Goal: Task Accomplishment & Management: Use online tool/utility

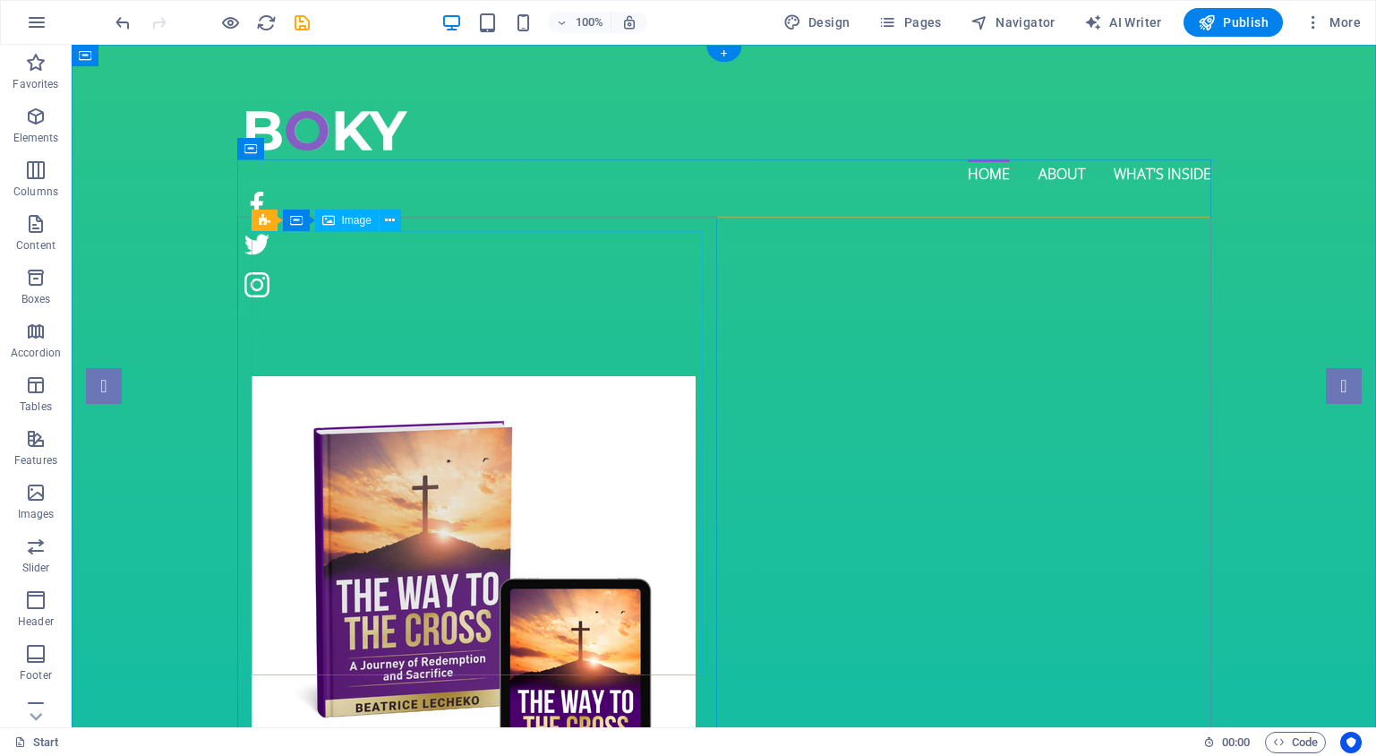
click at [358, 218] on span "Image" at bounding box center [357, 220] width 30 height 11
select select "px"
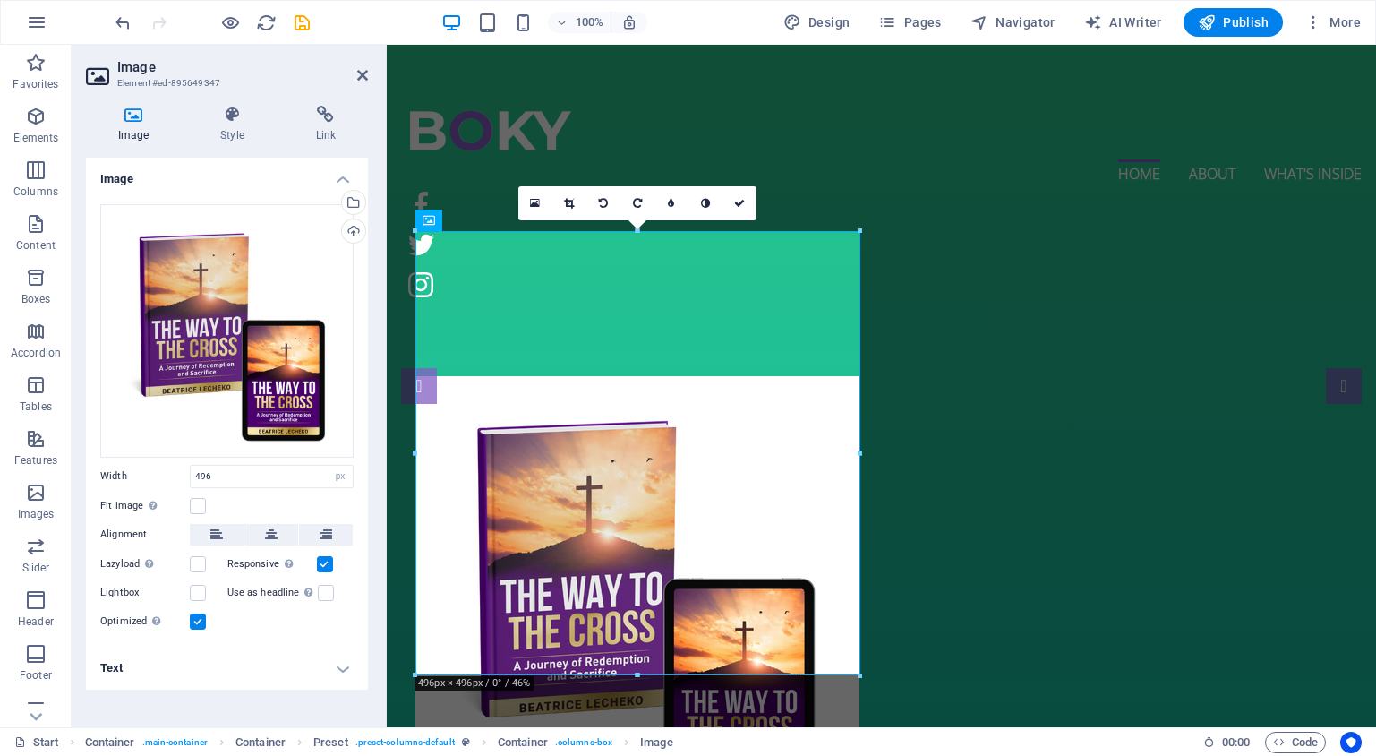
click at [355, 220] on div "Upload" at bounding box center [351, 232] width 27 height 27
click at [353, 204] on div "Select files from the file manager, stock photos, or upload file(s)" at bounding box center [351, 204] width 27 height 27
click at [356, 235] on div "Upload" at bounding box center [351, 232] width 27 height 27
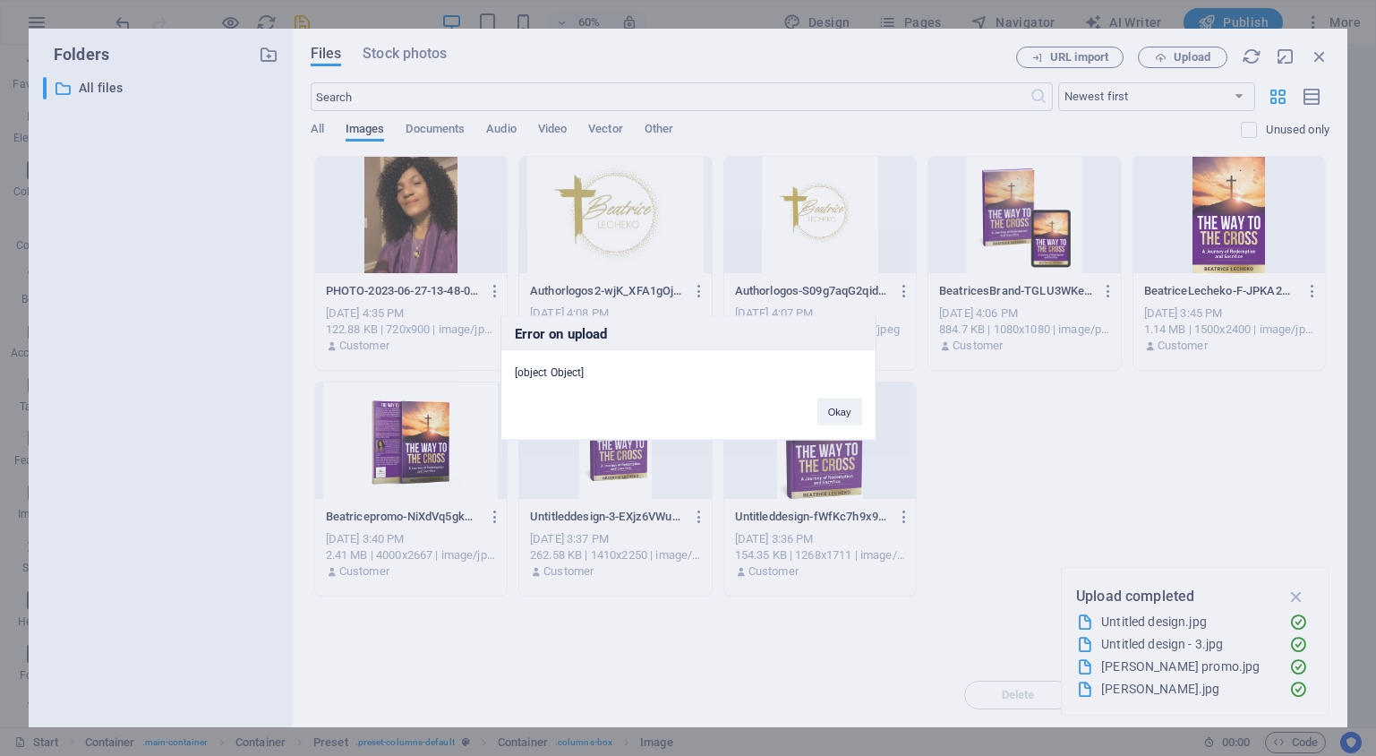
click at [833, 414] on button "Okay" at bounding box center [839, 411] width 45 height 27
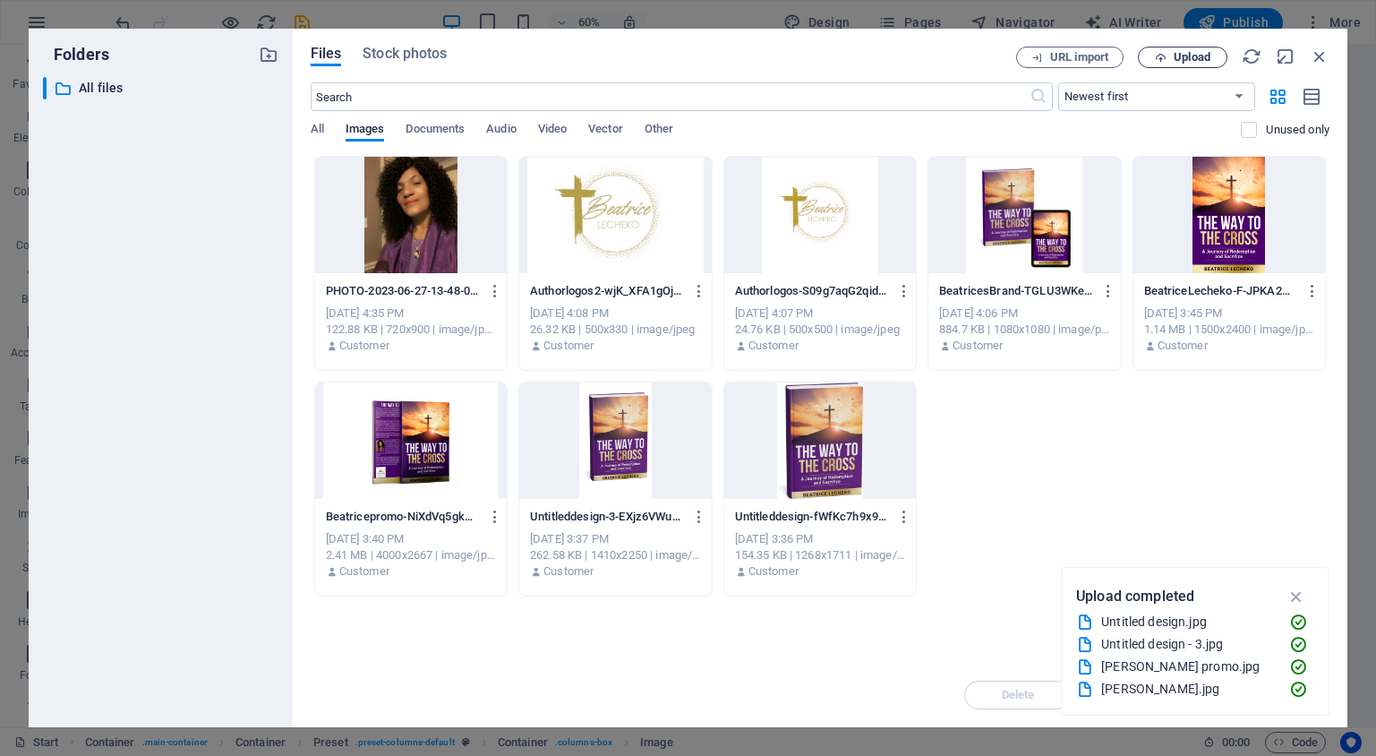
click at [1195, 58] on span "Upload" at bounding box center [1192, 57] width 37 height 11
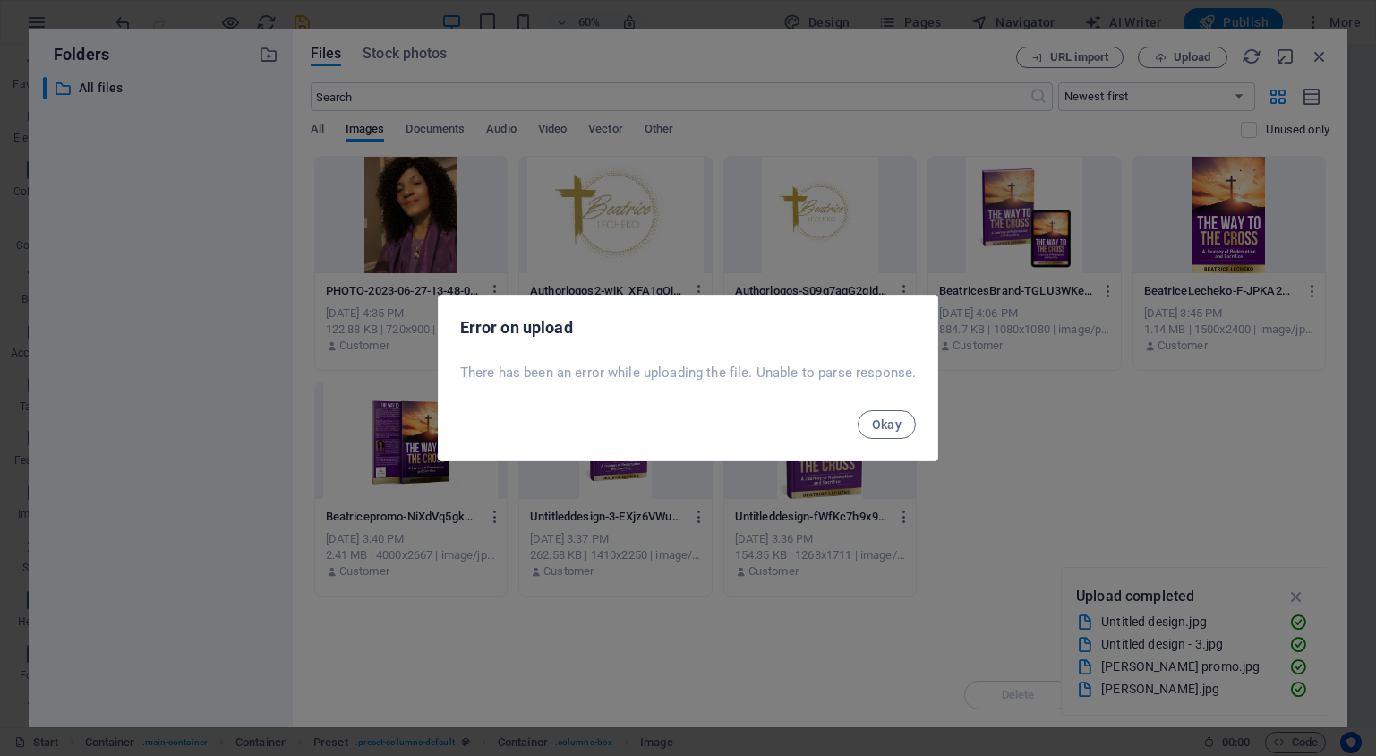
drag, startPoint x: 881, startPoint y: 422, endPoint x: 916, endPoint y: 441, distance: 39.7
click at [881, 422] on span "Okay" at bounding box center [887, 424] width 30 height 14
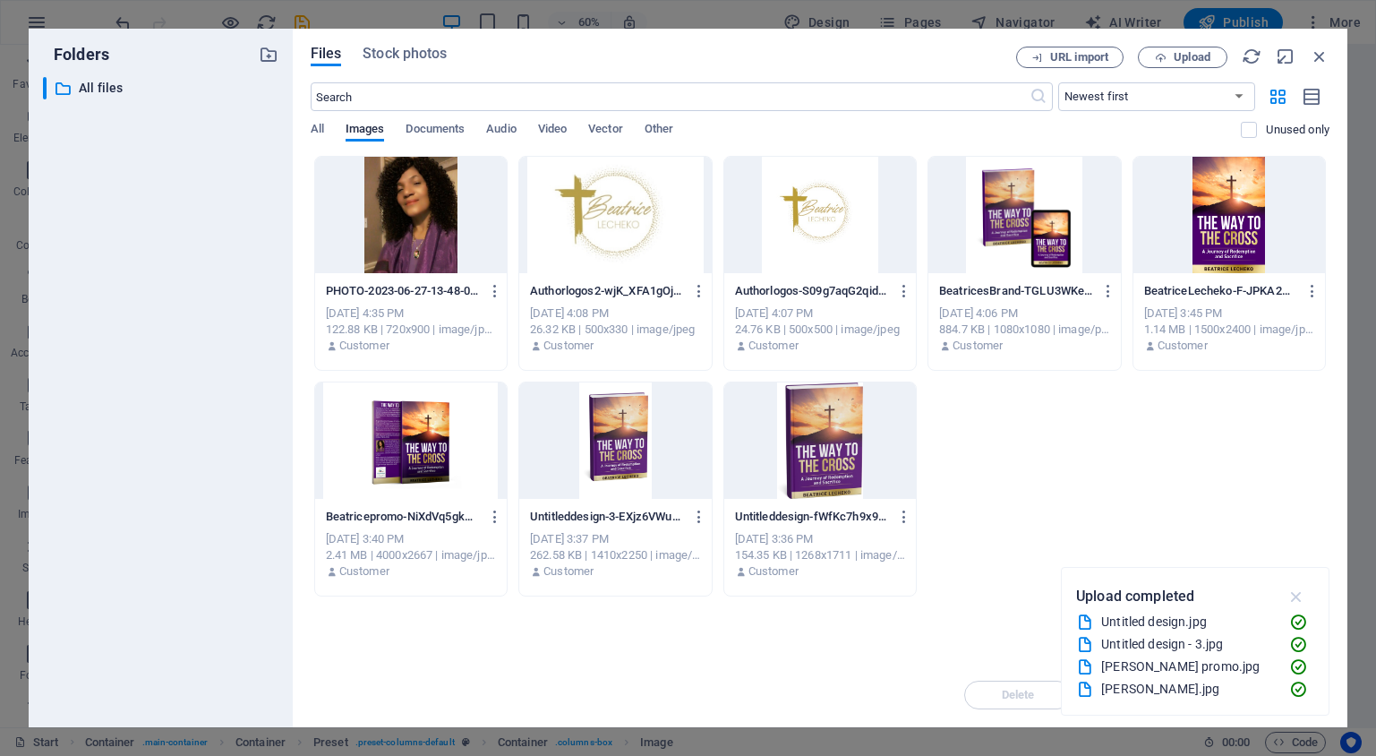
click at [1294, 598] on icon "button" at bounding box center [1297, 596] width 21 height 20
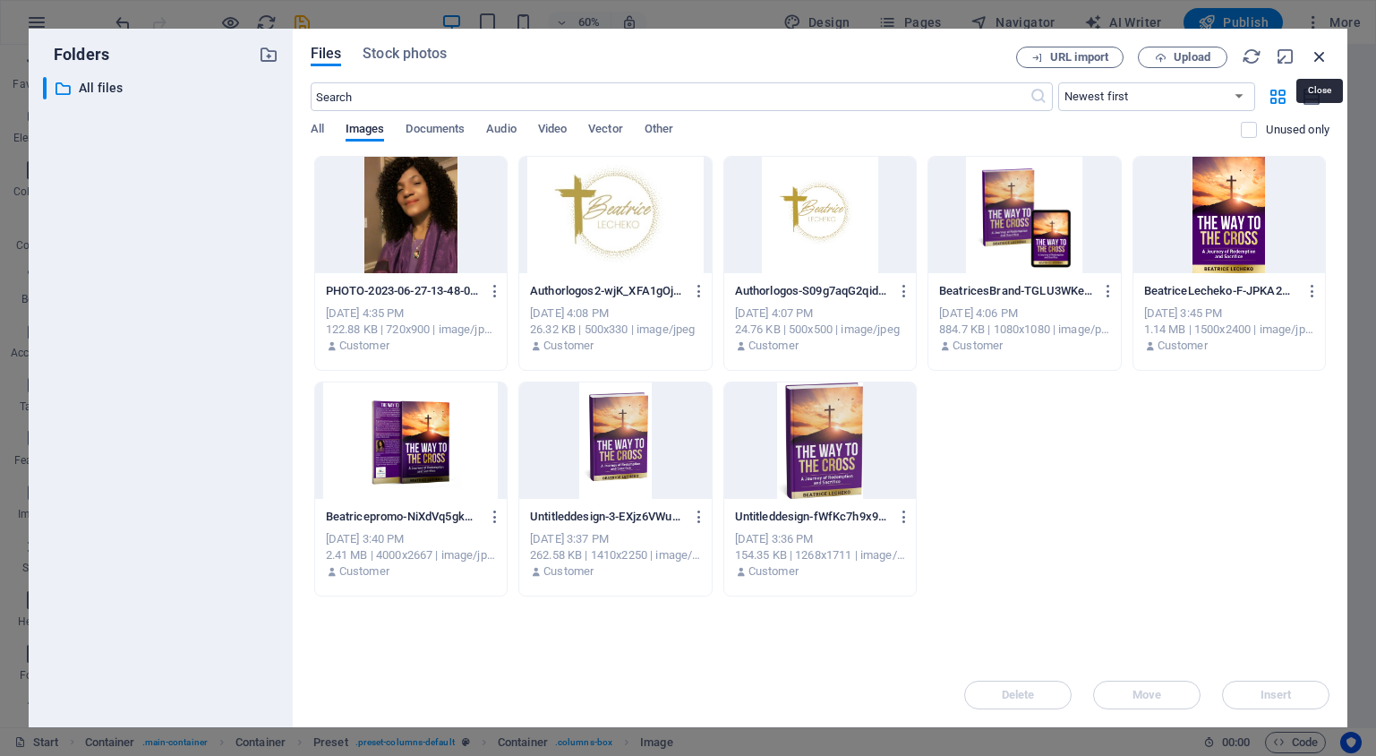
drag, startPoint x: 1319, startPoint y: 57, endPoint x: 925, endPoint y: 49, distance: 394.0
click at [1319, 57] on icon "button" at bounding box center [1320, 57] width 20 height 20
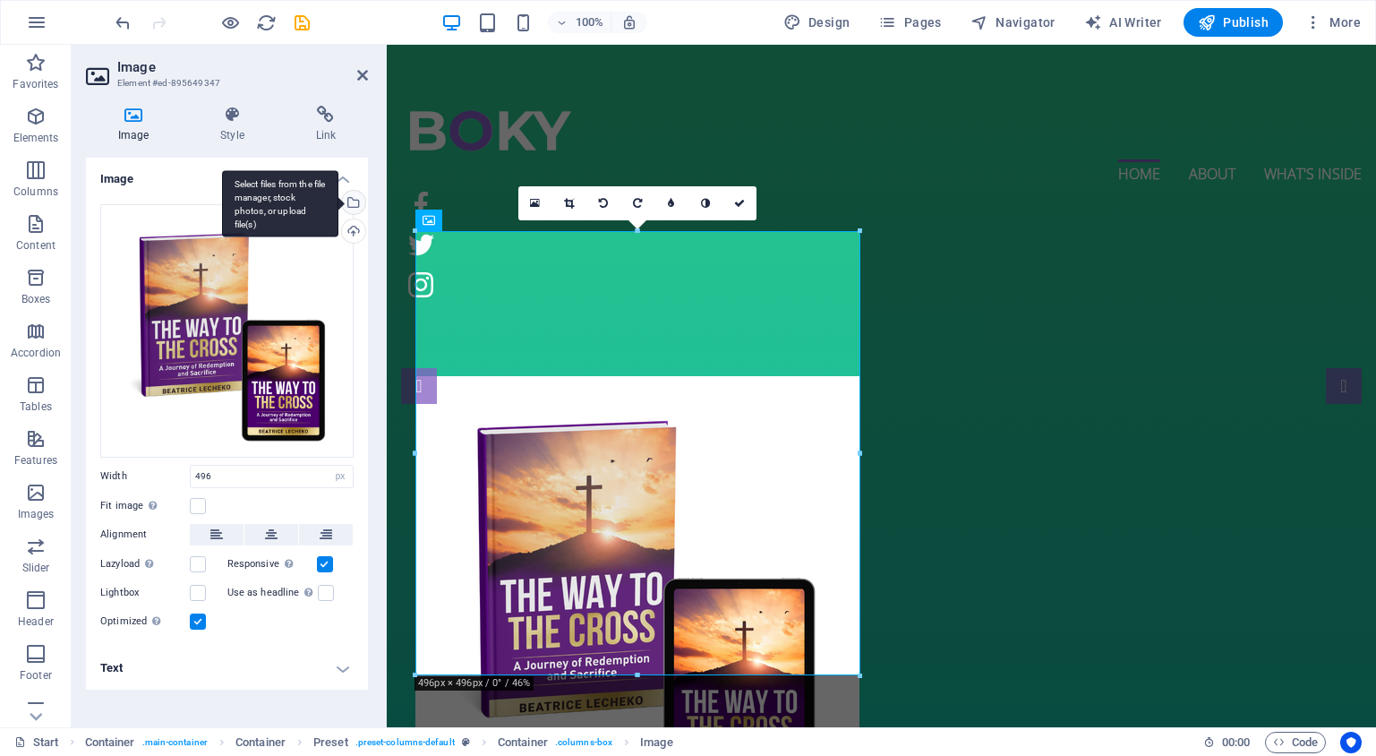
click at [358, 207] on div "Select files from the file manager, stock photos, or upload file(s)" at bounding box center [351, 204] width 27 height 27
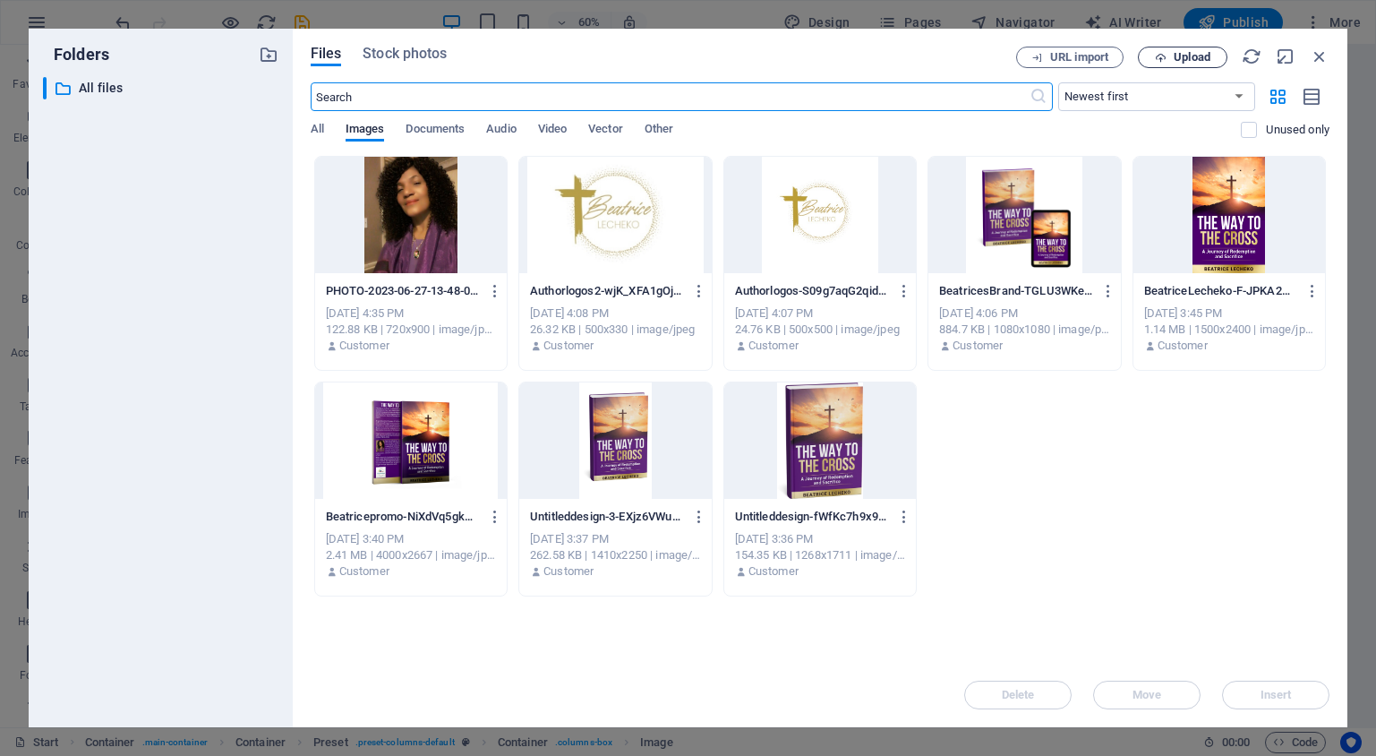
click at [1167, 59] on span "Upload" at bounding box center [1182, 58] width 73 height 12
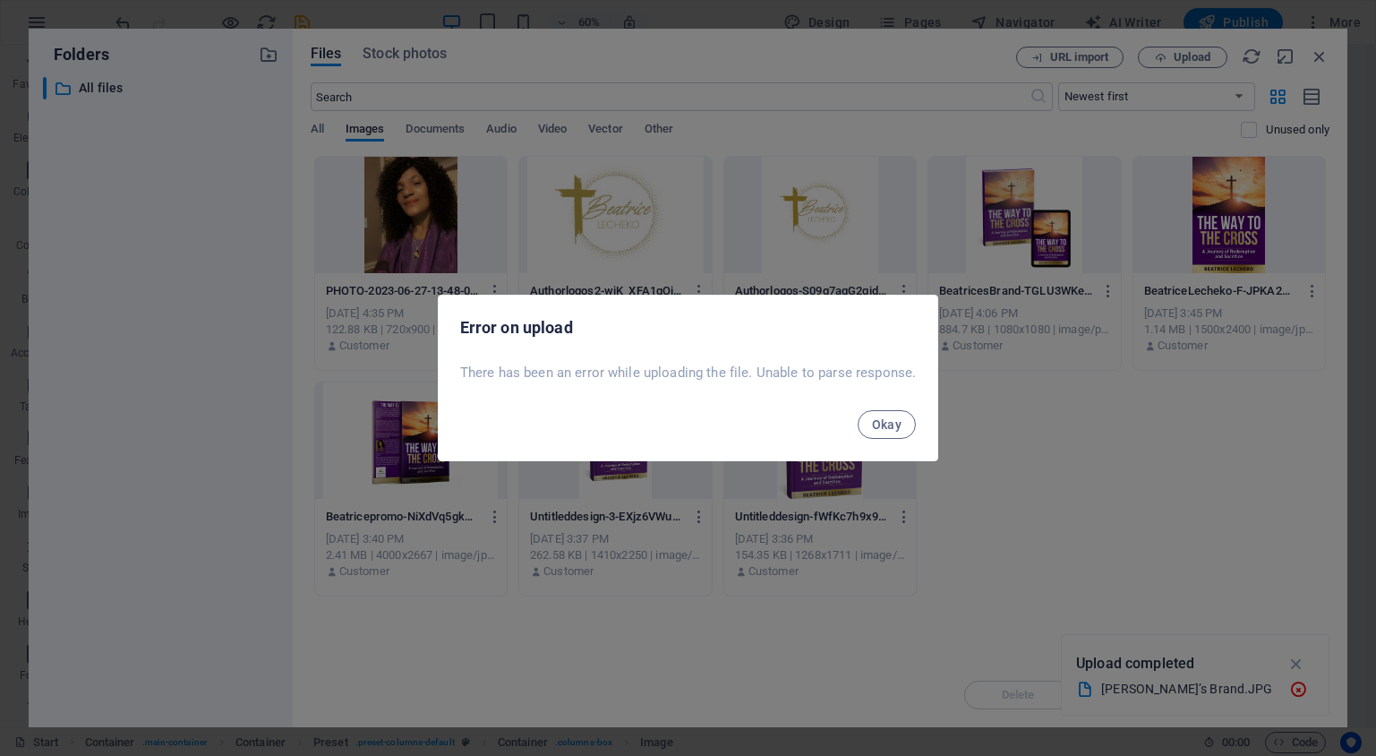
click at [908, 426] on button "Okay" at bounding box center [887, 424] width 59 height 29
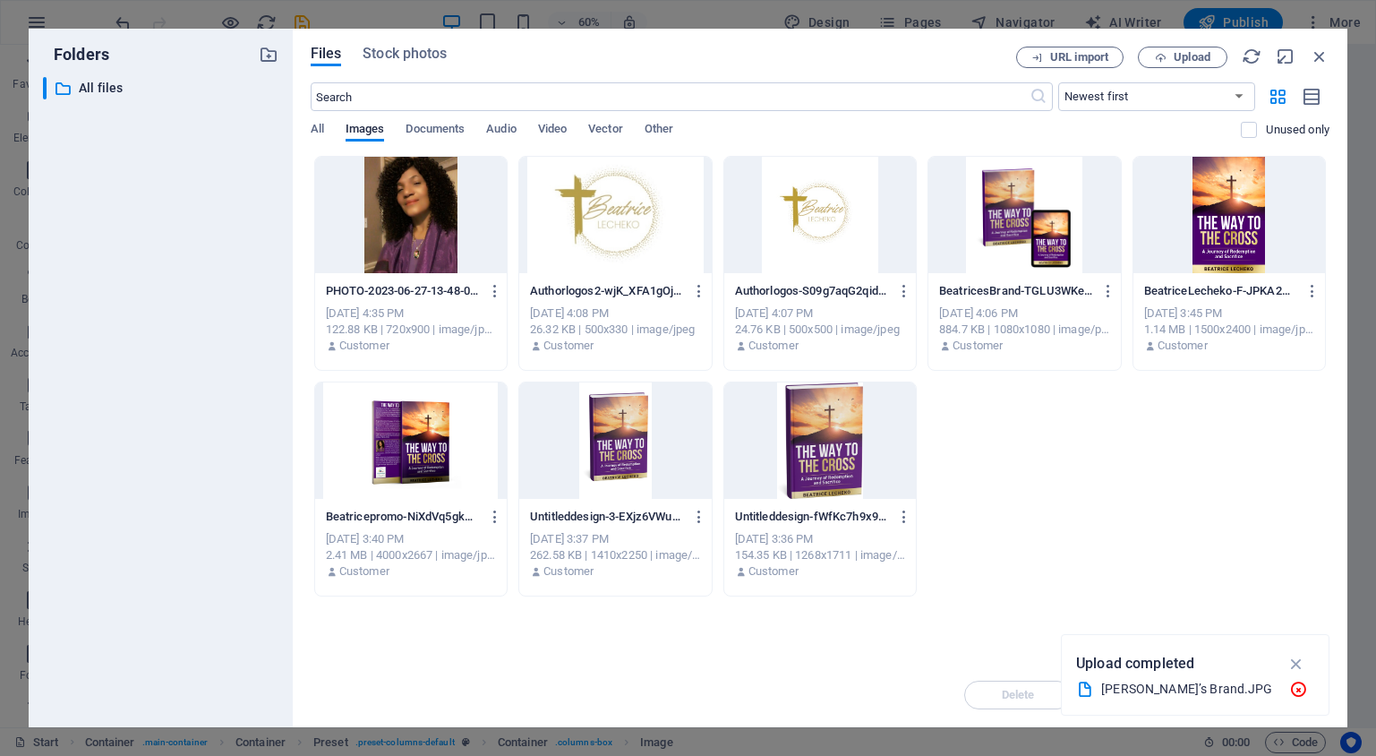
click at [993, 497] on div "PHOTO-2023-06-27-13-48-032-EfgPYfuZ_Cz7Y_lLWiZBtA.jpg PHOTO-2023-06-27-13-48-03…" at bounding box center [820, 376] width 1019 height 441
click at [1168, 62] on span "Upload" at bounding box center [1182, 58] width 73 height 12
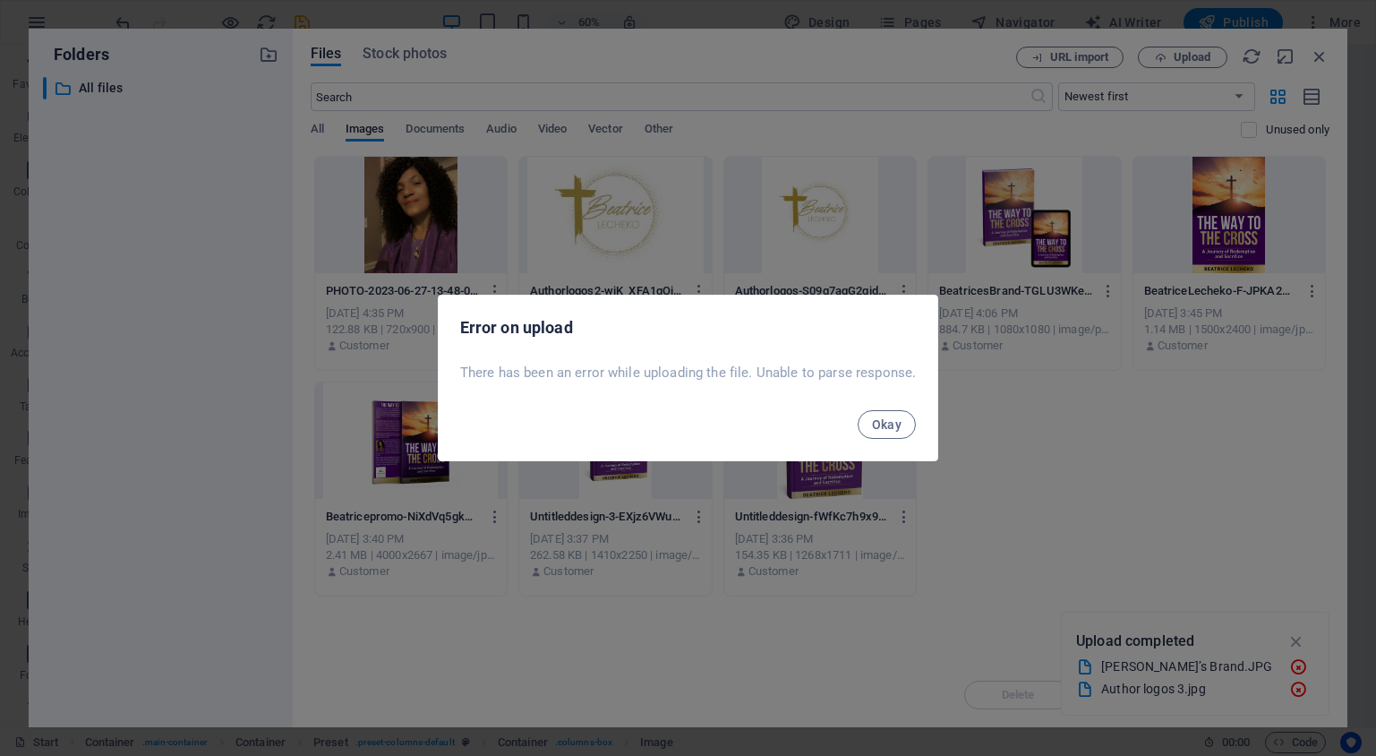
drag, startPoint x: 888, startPoint y: 424, endPoint x: 918, endPoint y: 433, distance: 31.1
click at [888, 424] on span "Okay" at bounding box center [887, 424] width 30 height 14
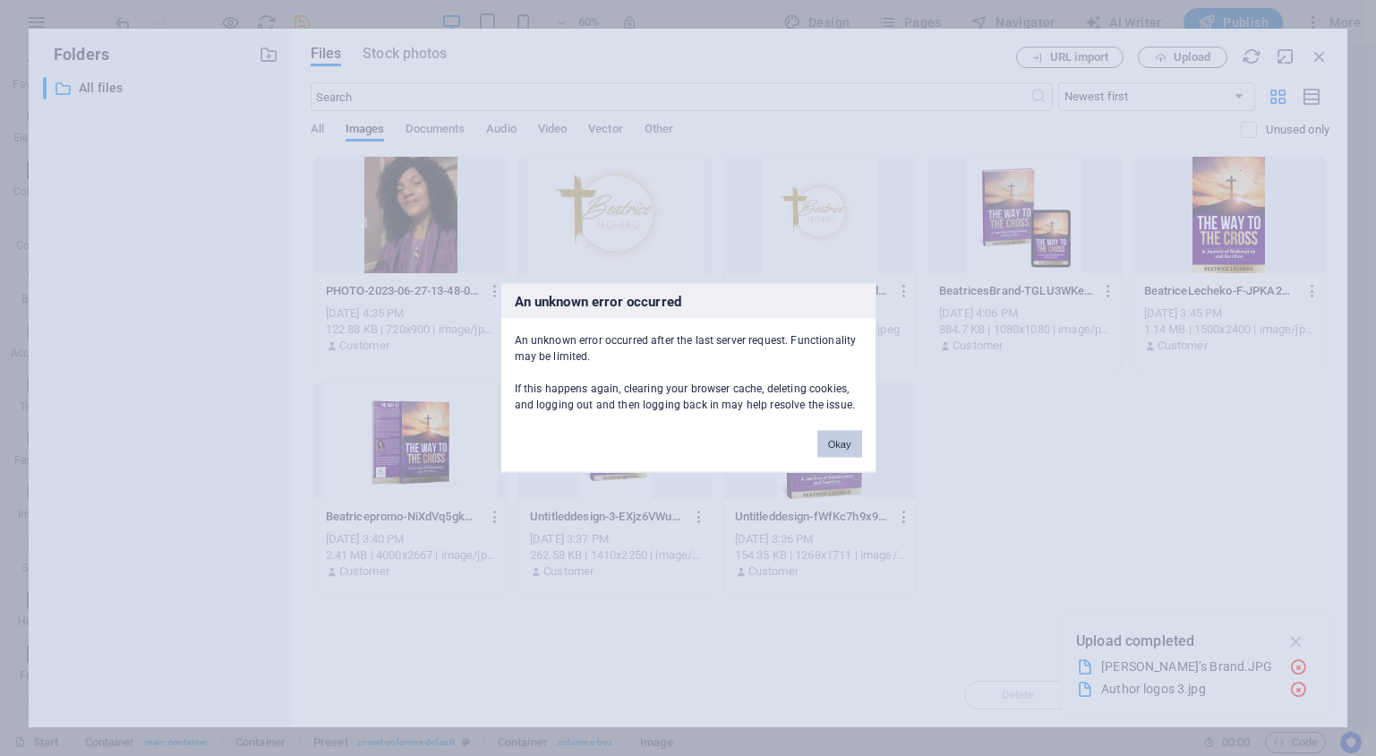
click at [822, 447] on button "Okay" at bounding box center [839, 444] width 45 height 27
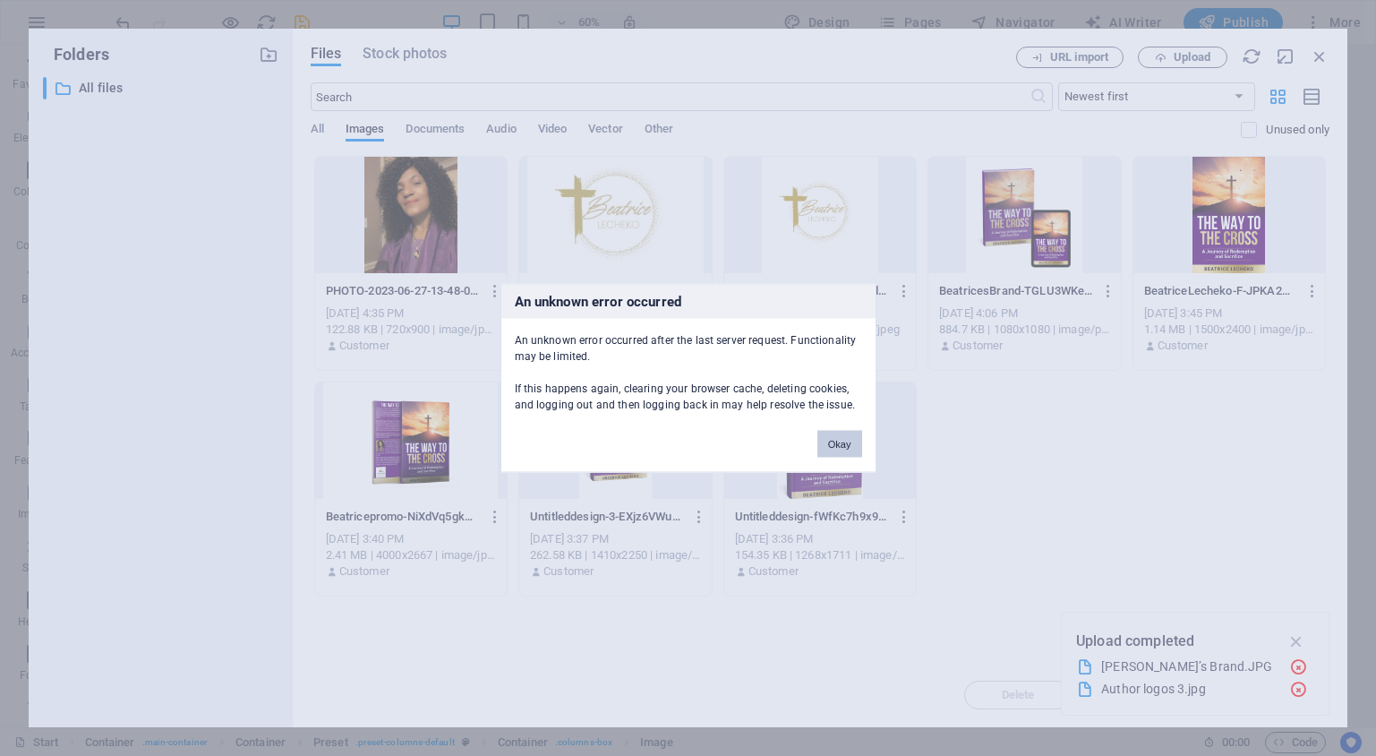
click at [845, 447] on button "Okay" at bounding box center [839, 444] width 45 height 27
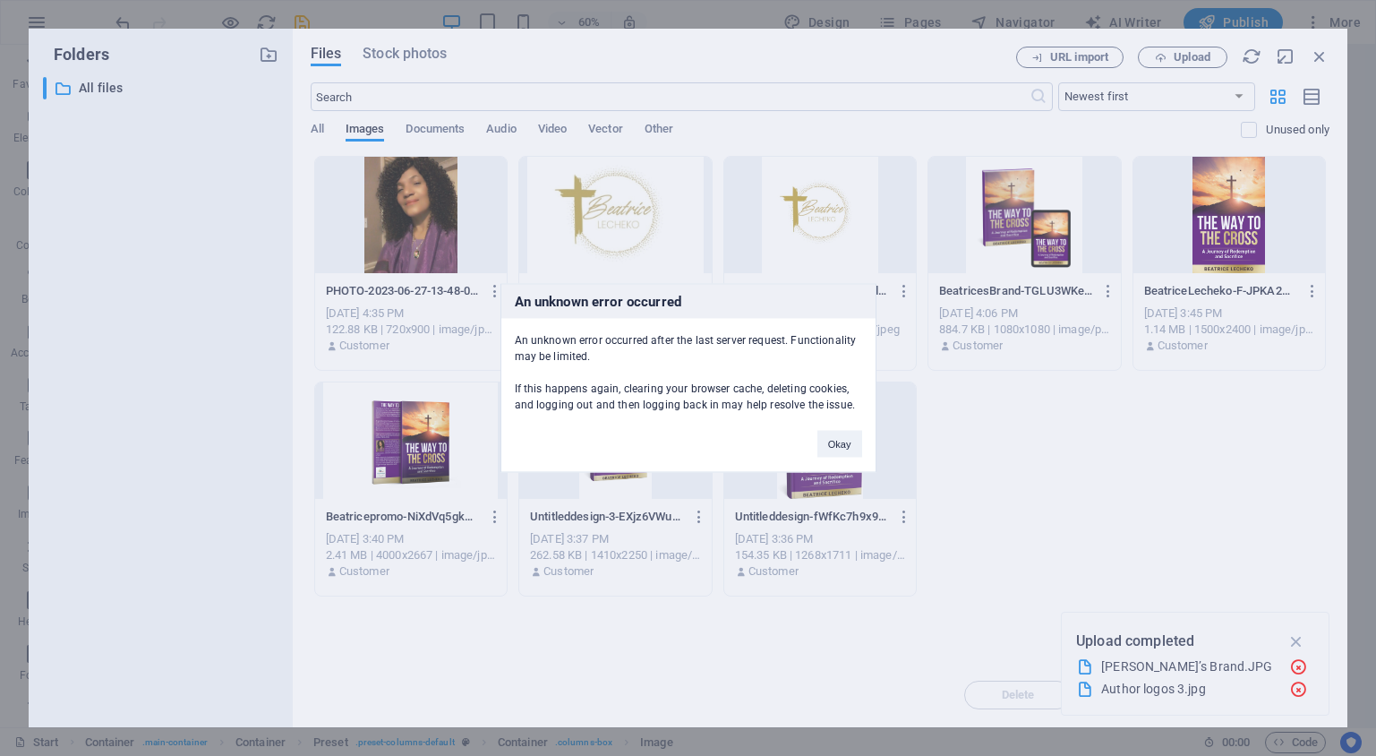
click at [1323, 55] on div "An unknown error occurred An unknown error occurred after the last server reque…" at bounding box center [688, 378] width 1376 height 756
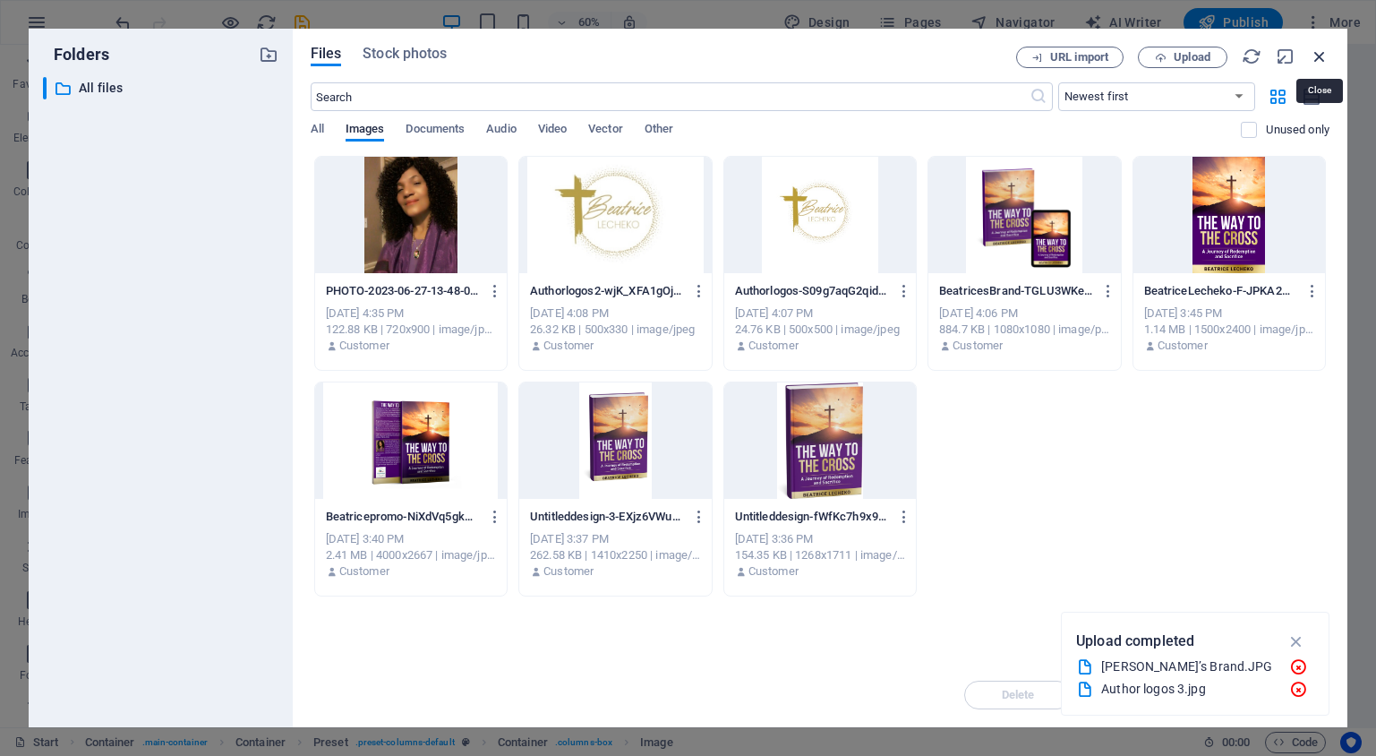
click at [1322, 56] on icon "button" at bounding box center [1320, 57] width 20 height 20
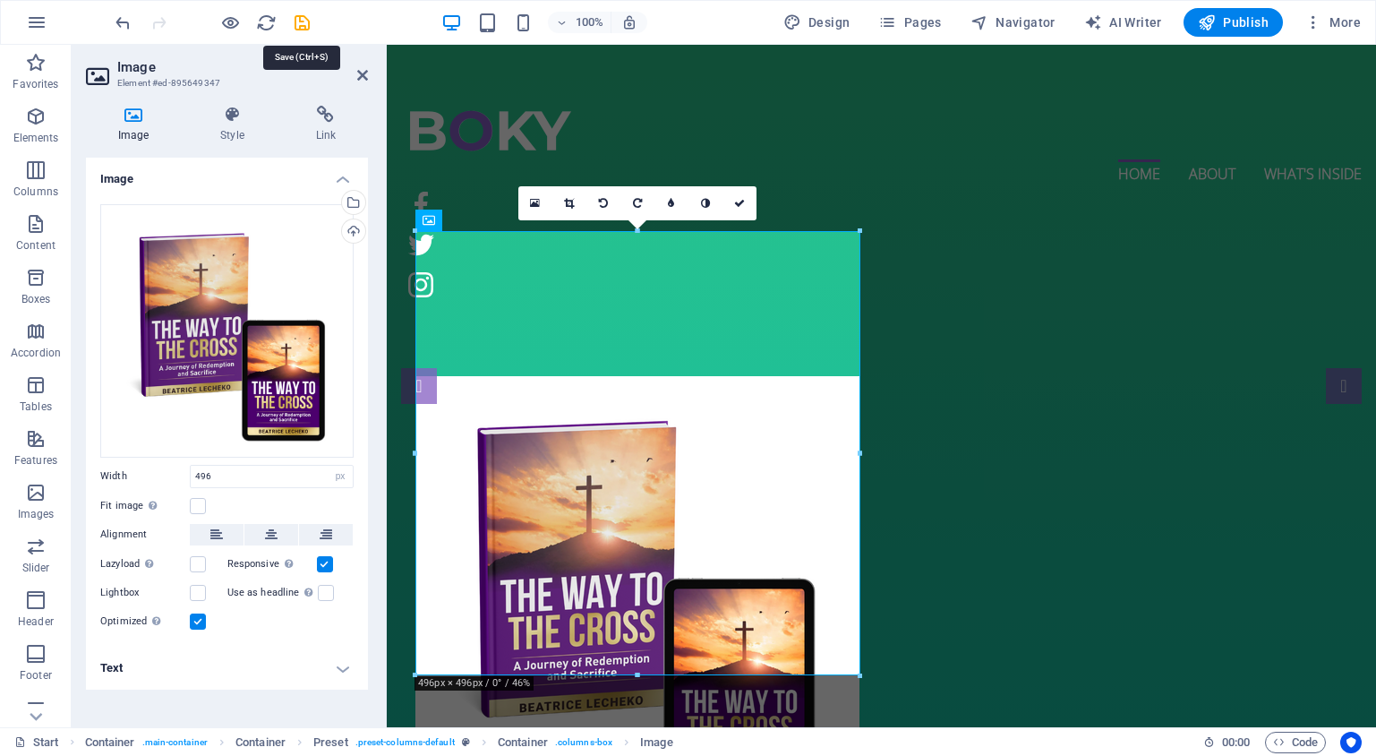
click at [308, 23] on icon "save" at bounding box center [302, 23] width 21 height 21
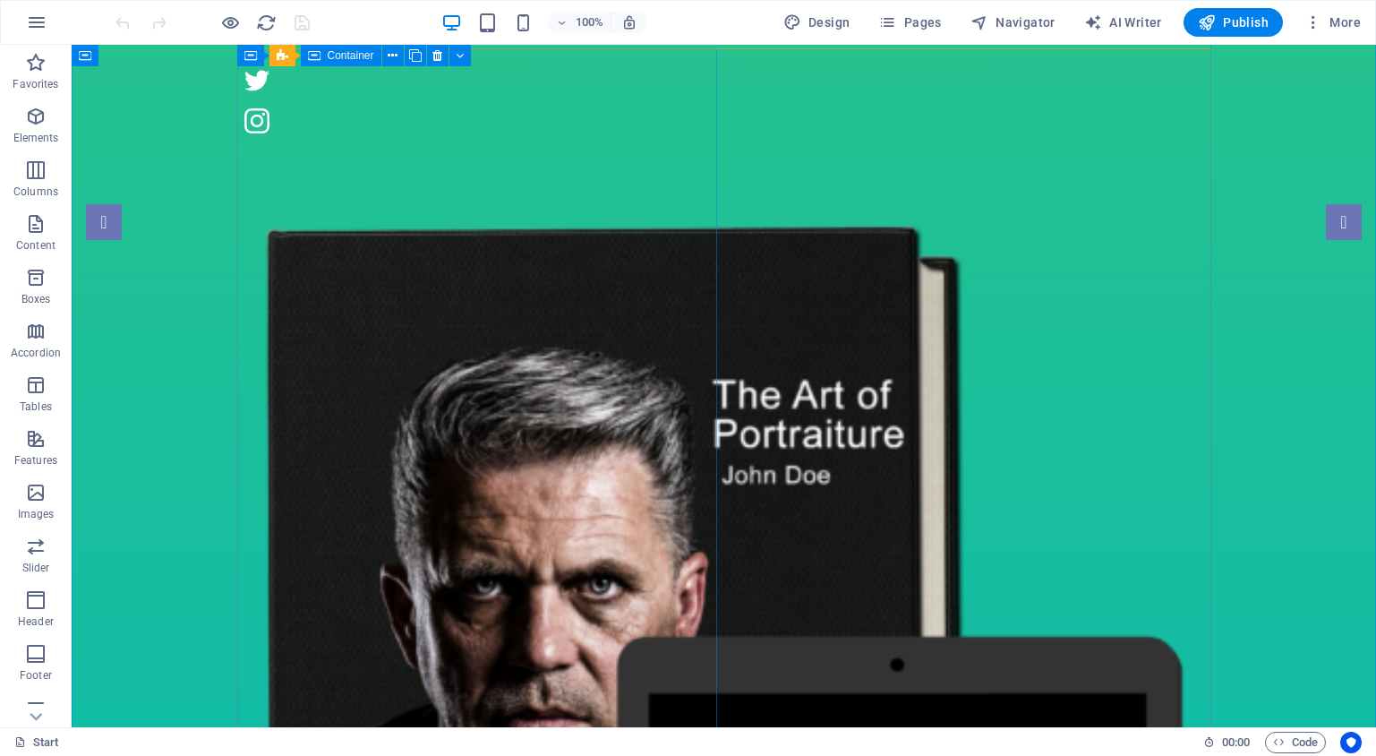
scroll to position [161, 0]
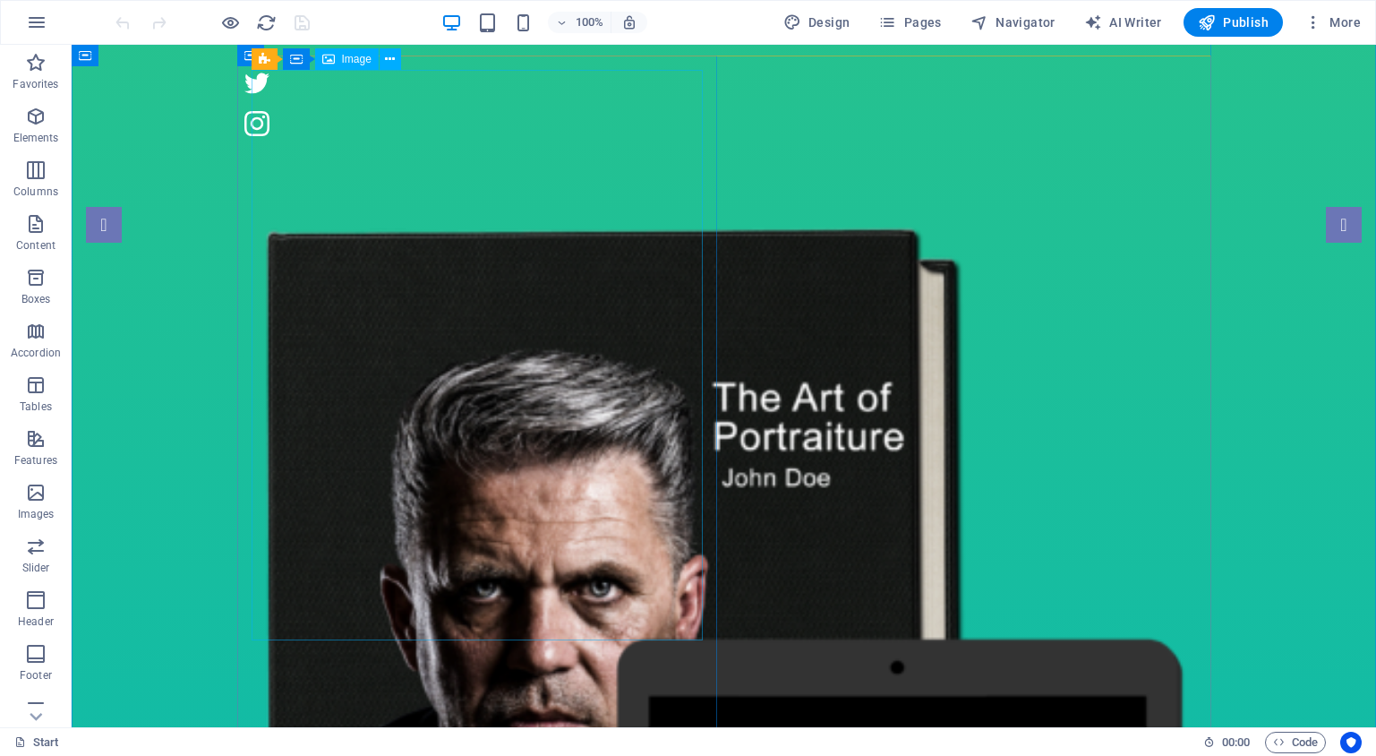
select select "%"
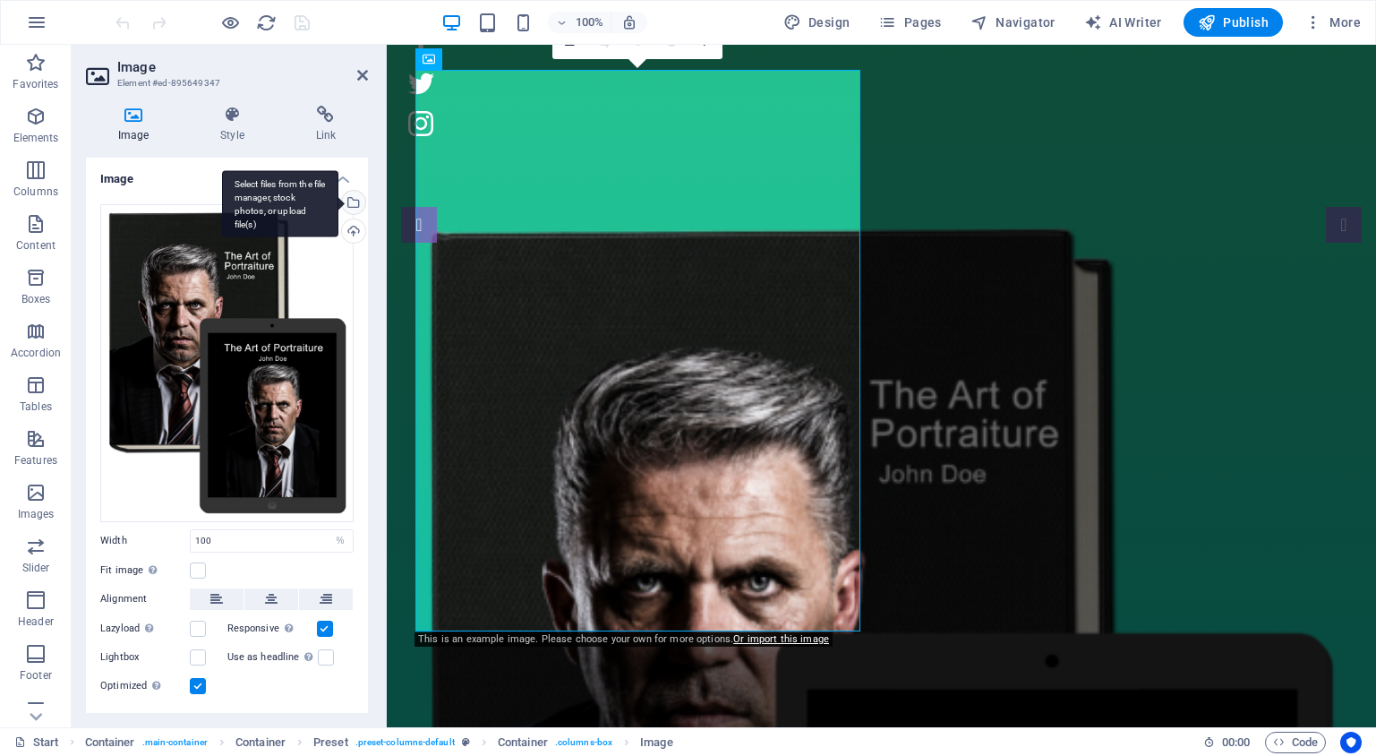
click at [352, 204] on div "Select files from the file manager, stock photos, or upload file(s)" at bounding box center [351, 204] width 27 height 27
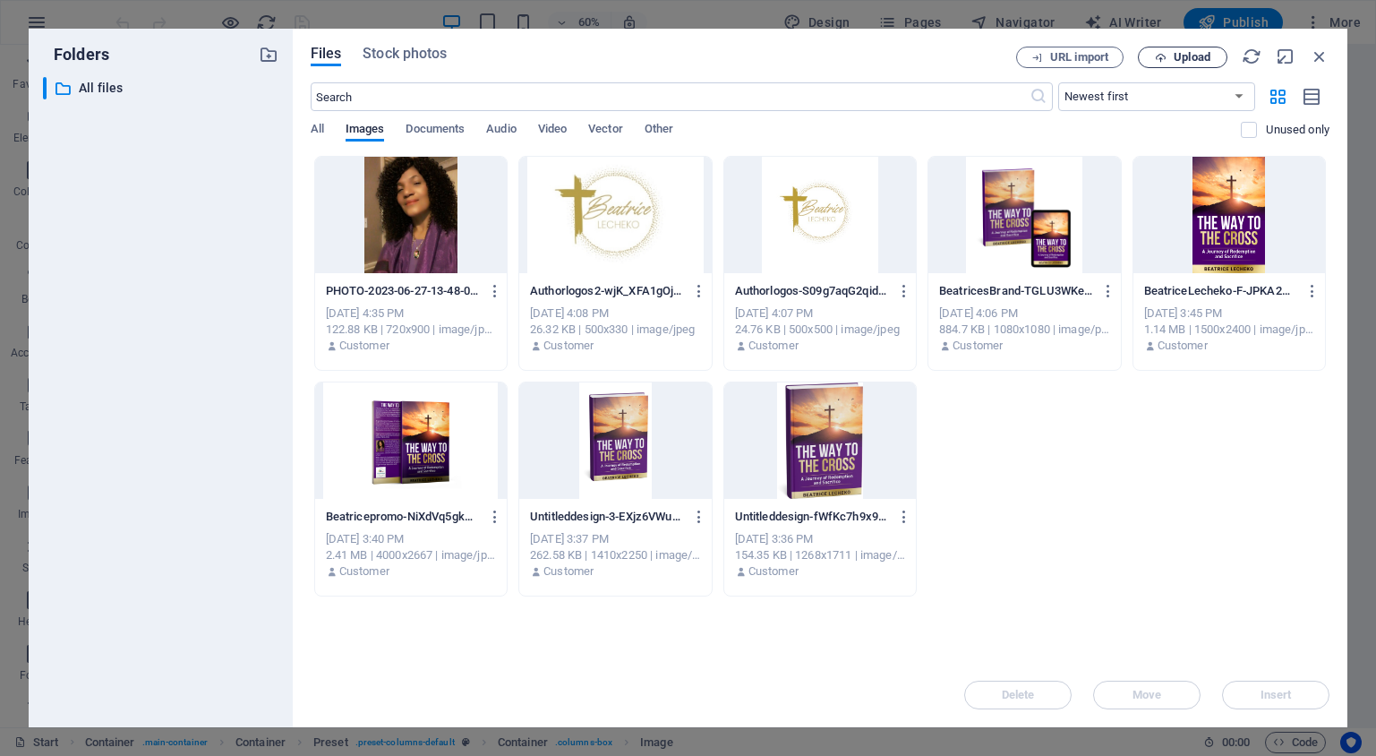
click at [1168, 56] on span "Upload" at bounding box center [1182, 58] width 73 height 12
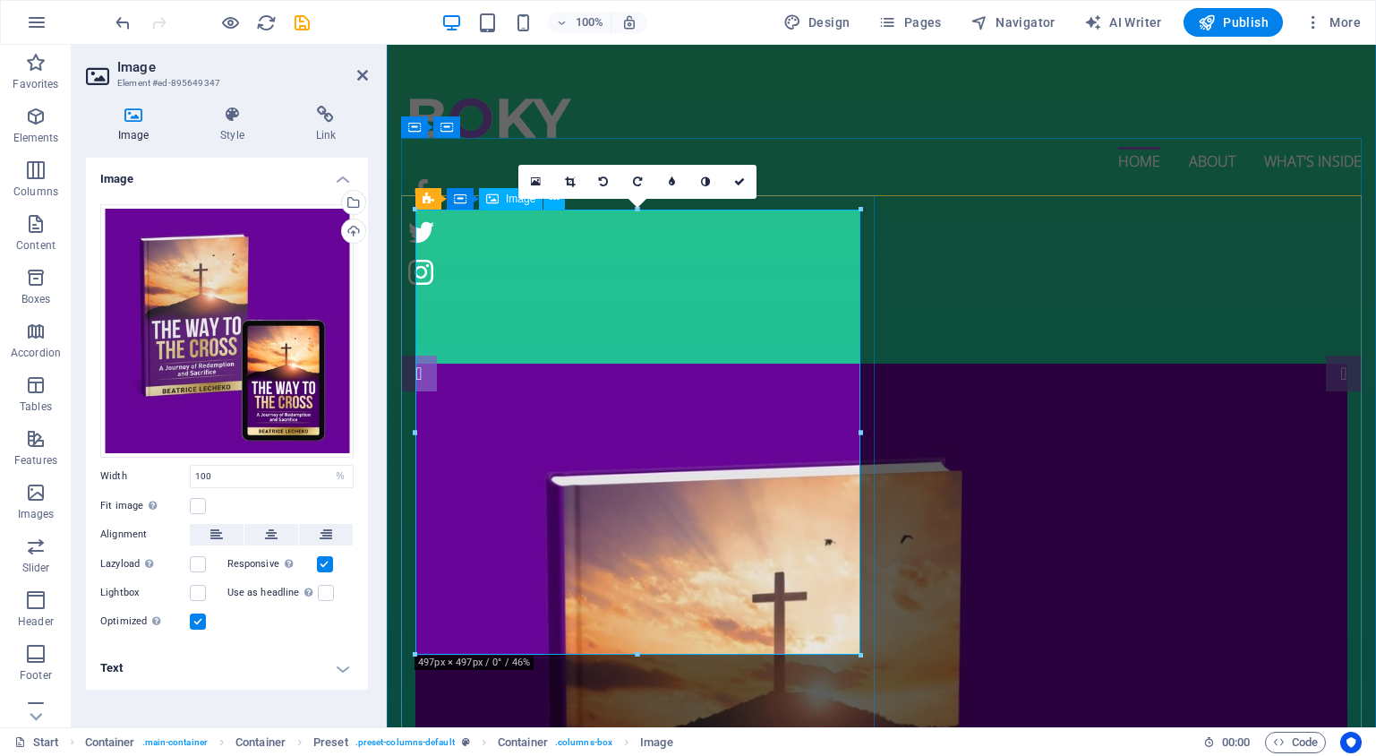
scroll to position [0, 0]
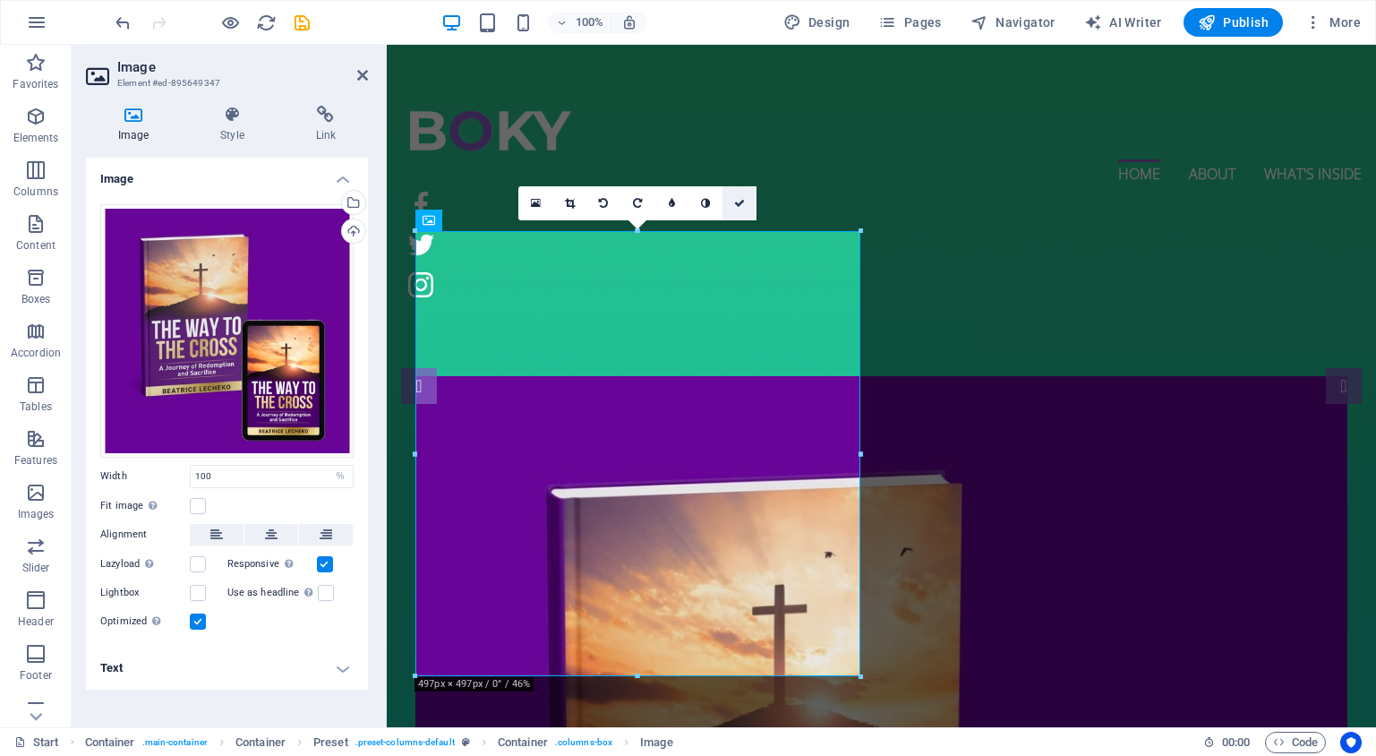
click at [748, 205] on link at bounding box center [740, 203] width 34 height 34
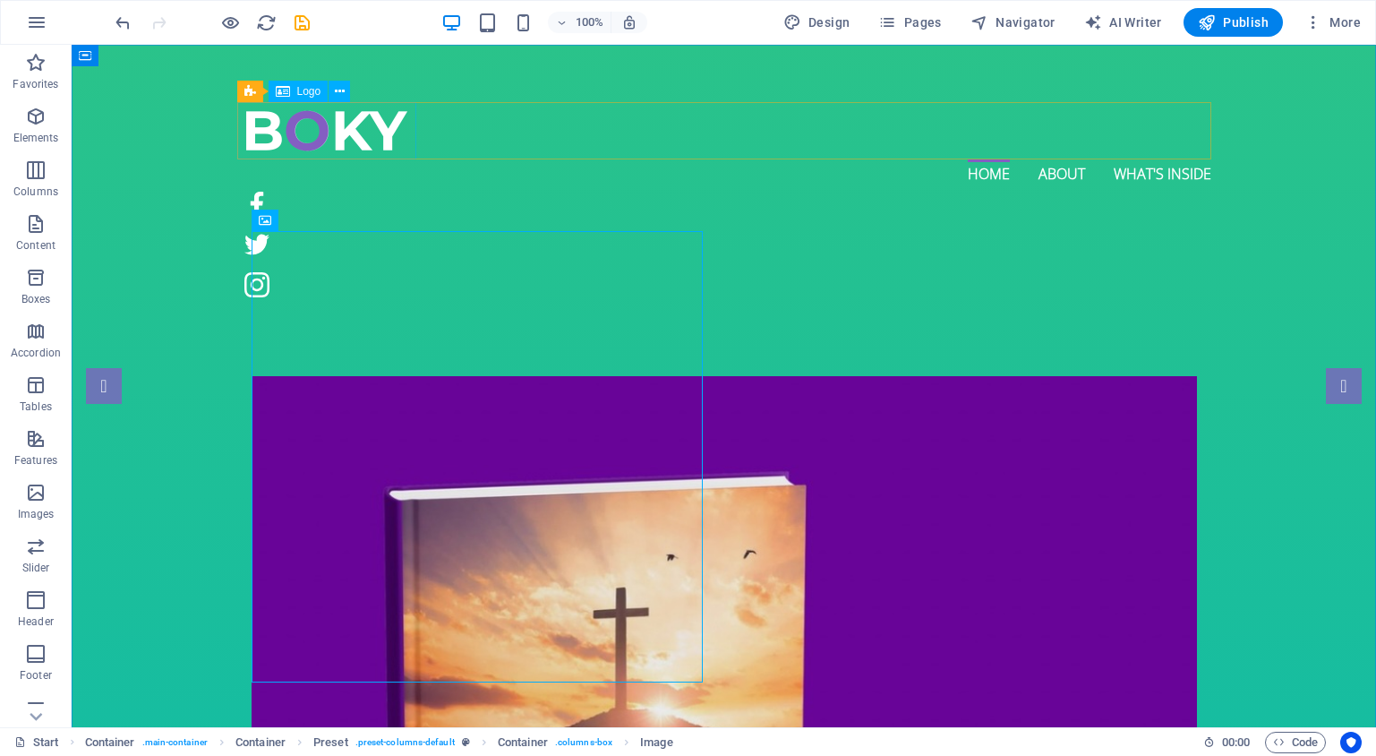
click at [306, 91] on span "Logo" at bounding box center [309, 91] width 24 height 11
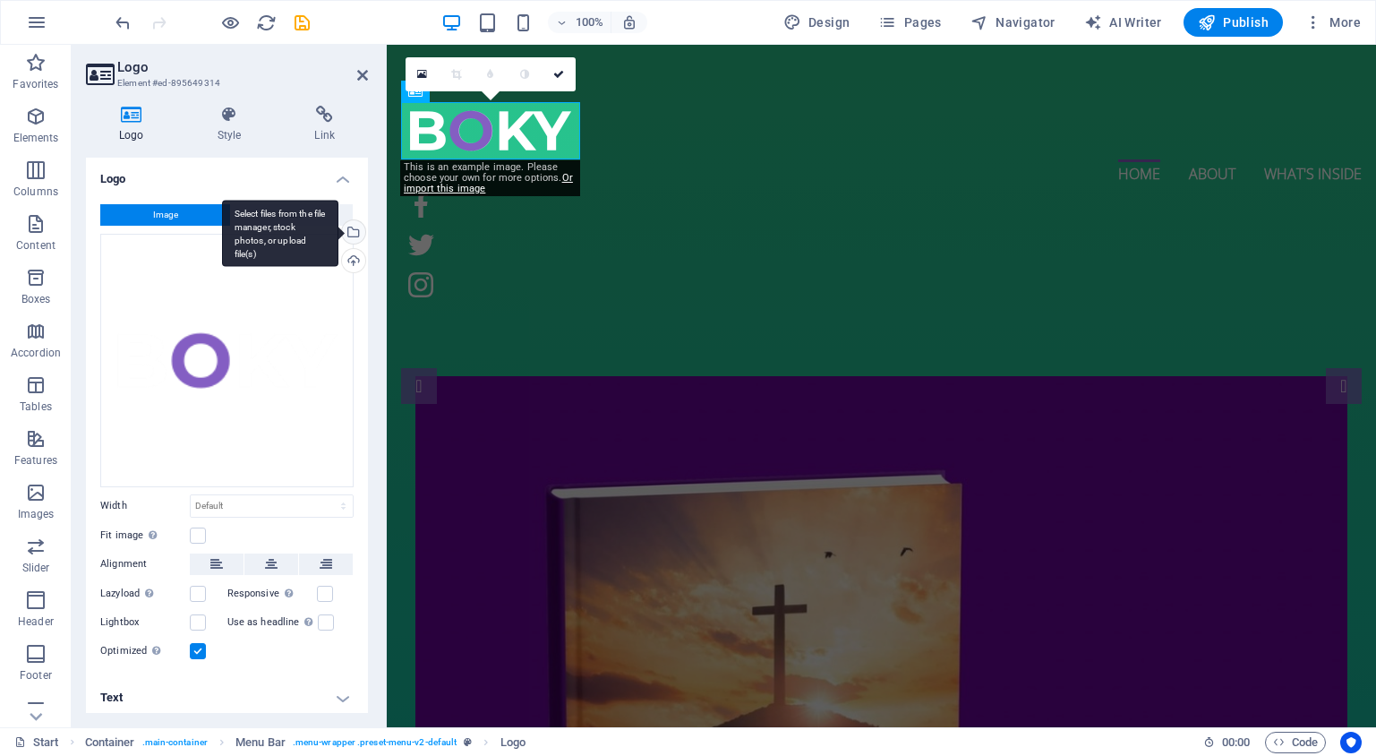
click at [349, 224] on div "Select files from the file manager, stock photos, or upload file(s)" at bounding box center [351, 233] width 27 height 27
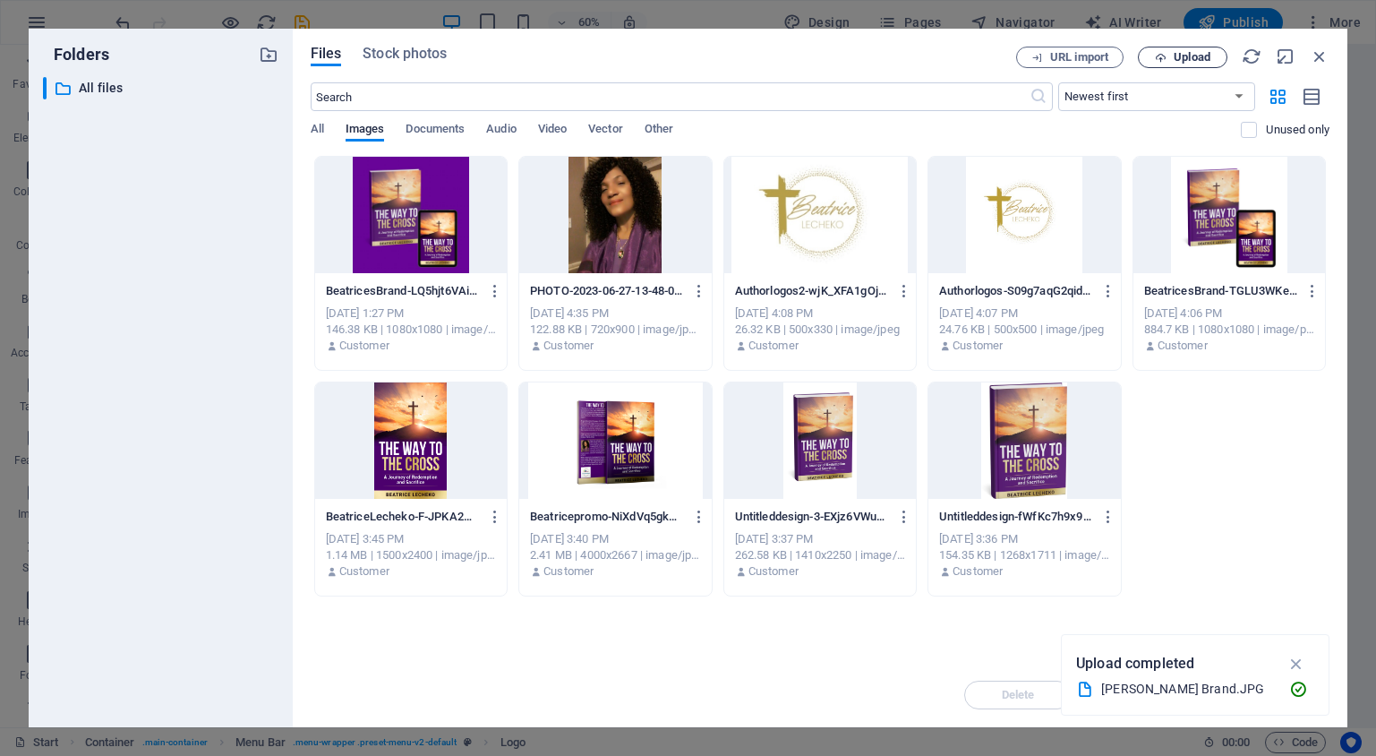
click at [1159, 53] on icon "button" at bounding box center [1161, 58] width 12 height 12
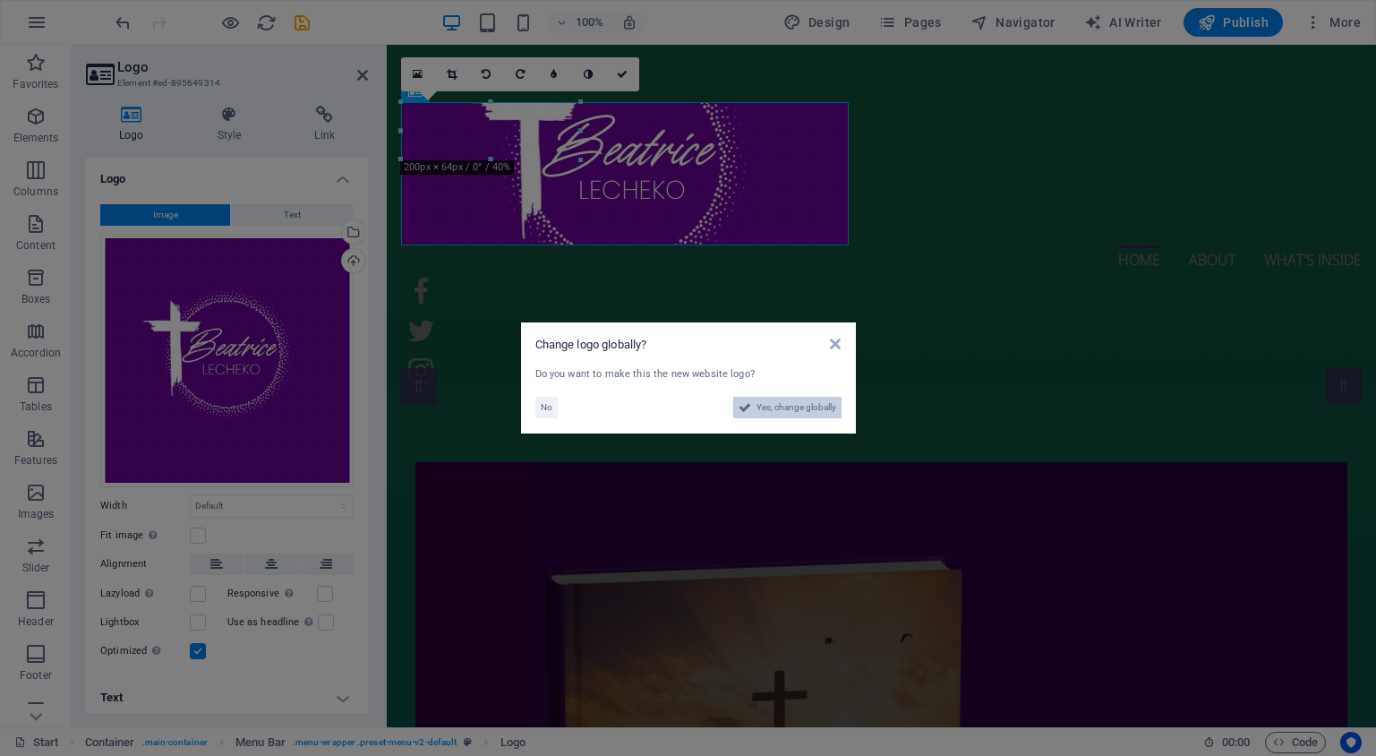
click at [750, 408] on button "Yes, change globally" at bounding box center [787, 407] width 108 height 21
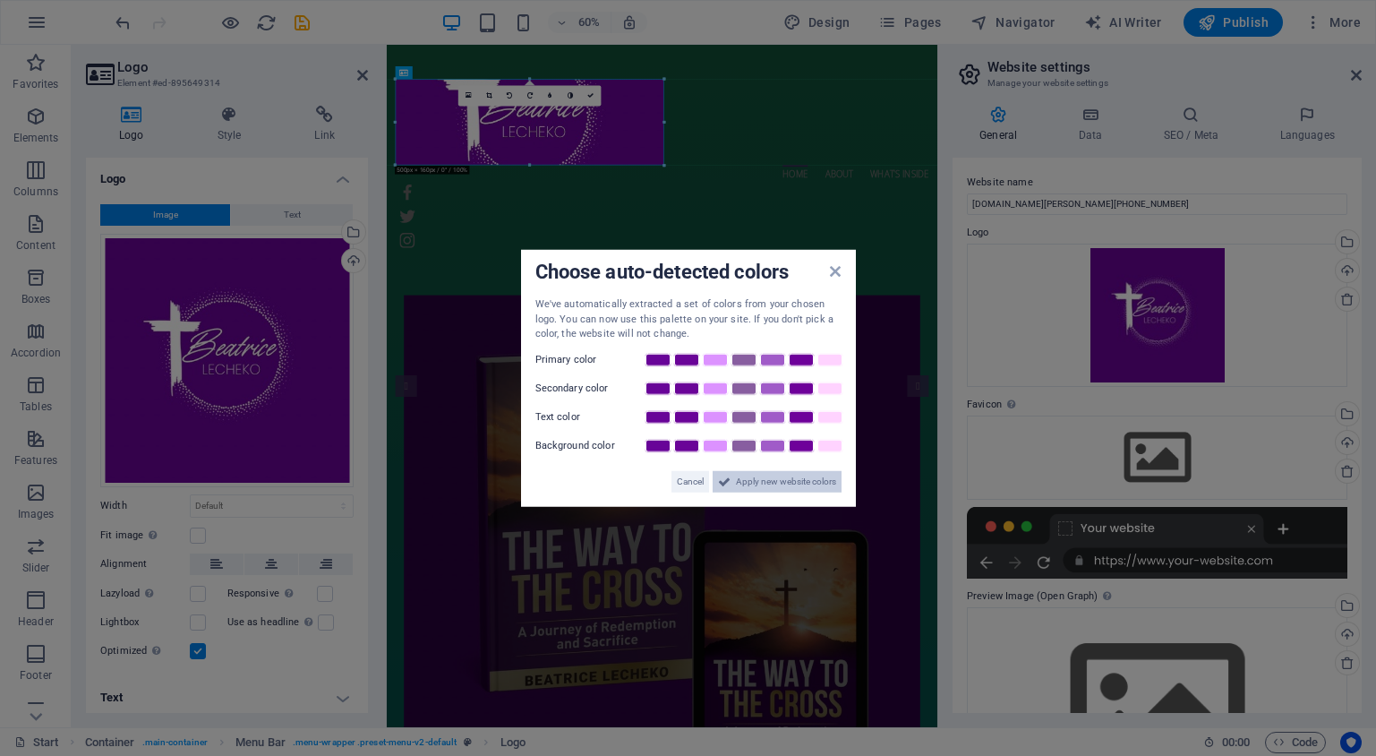
click at [767, 481] on span "Apply new website colors" at bounding box center [786, 480] width 100 height 21
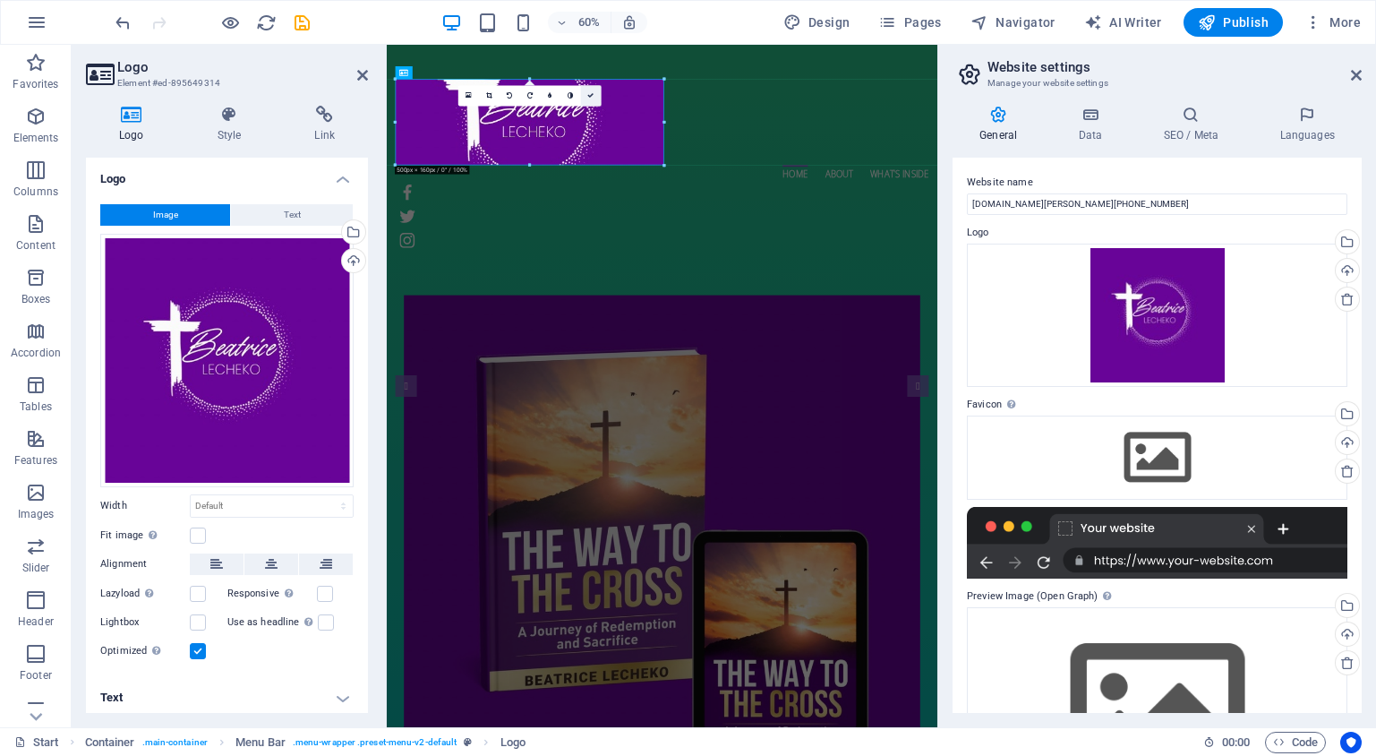
click at [593, 95] on icon at bounding box center [590, 95] width 6 height 6
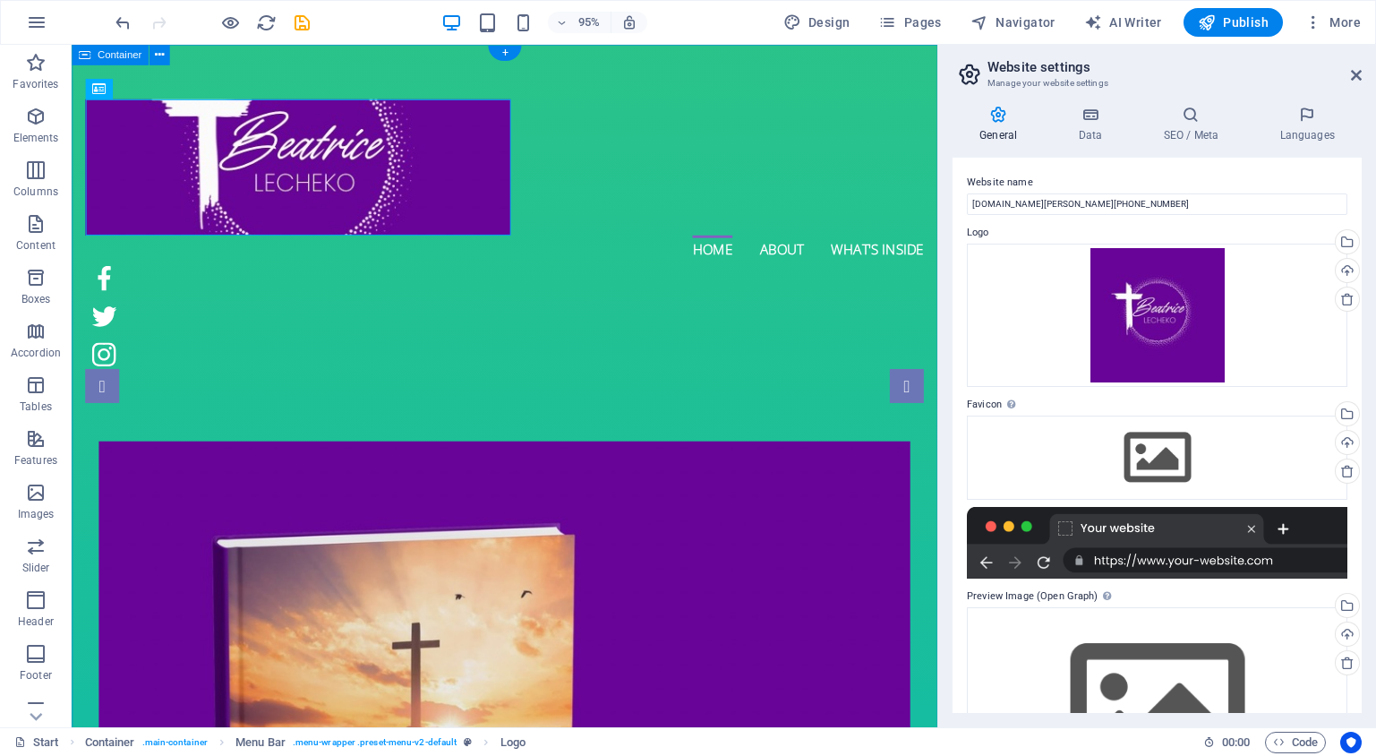
drag, startPoint x: 590, startPoint y: 63, endPoint x: 367, endPoint y: 73, distance: 223.2
select select "vh"
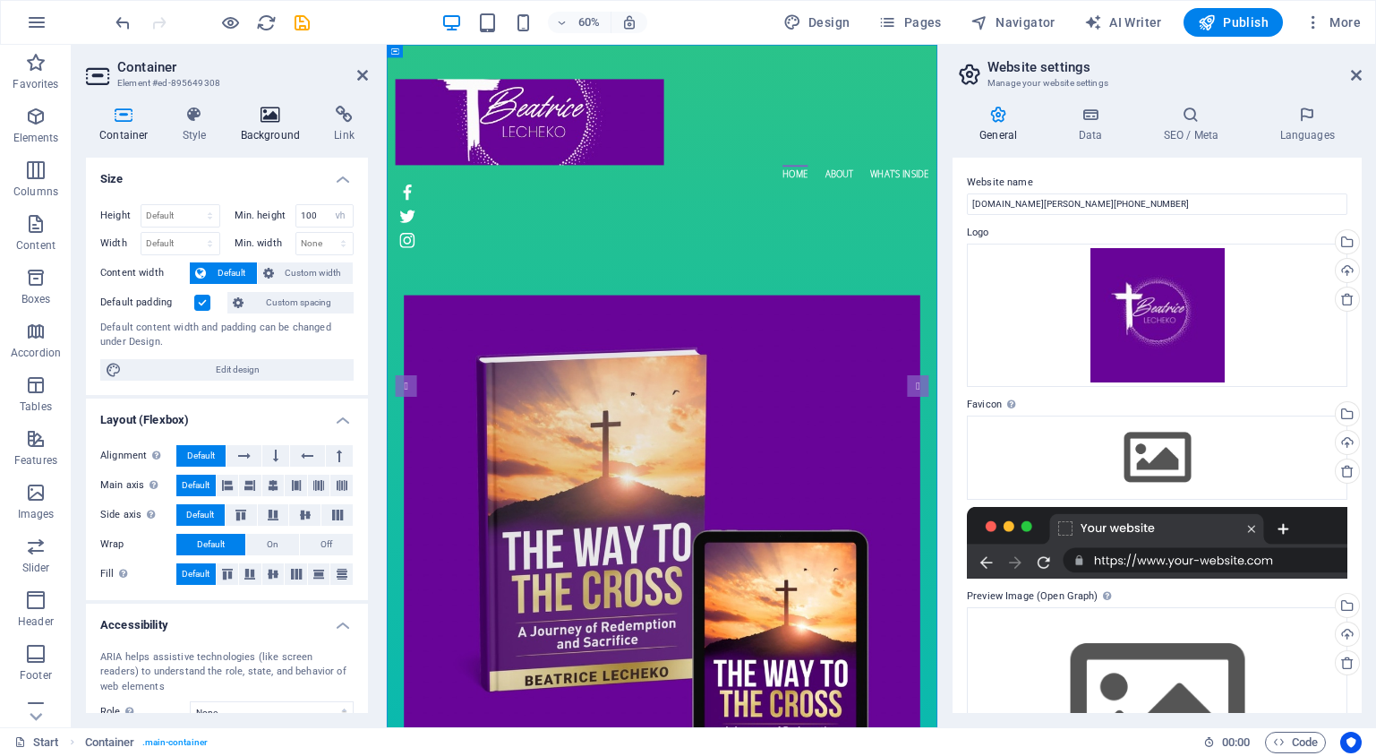
click at [270, 116] on icon at bounding box center [270, 115] width 87 height 18
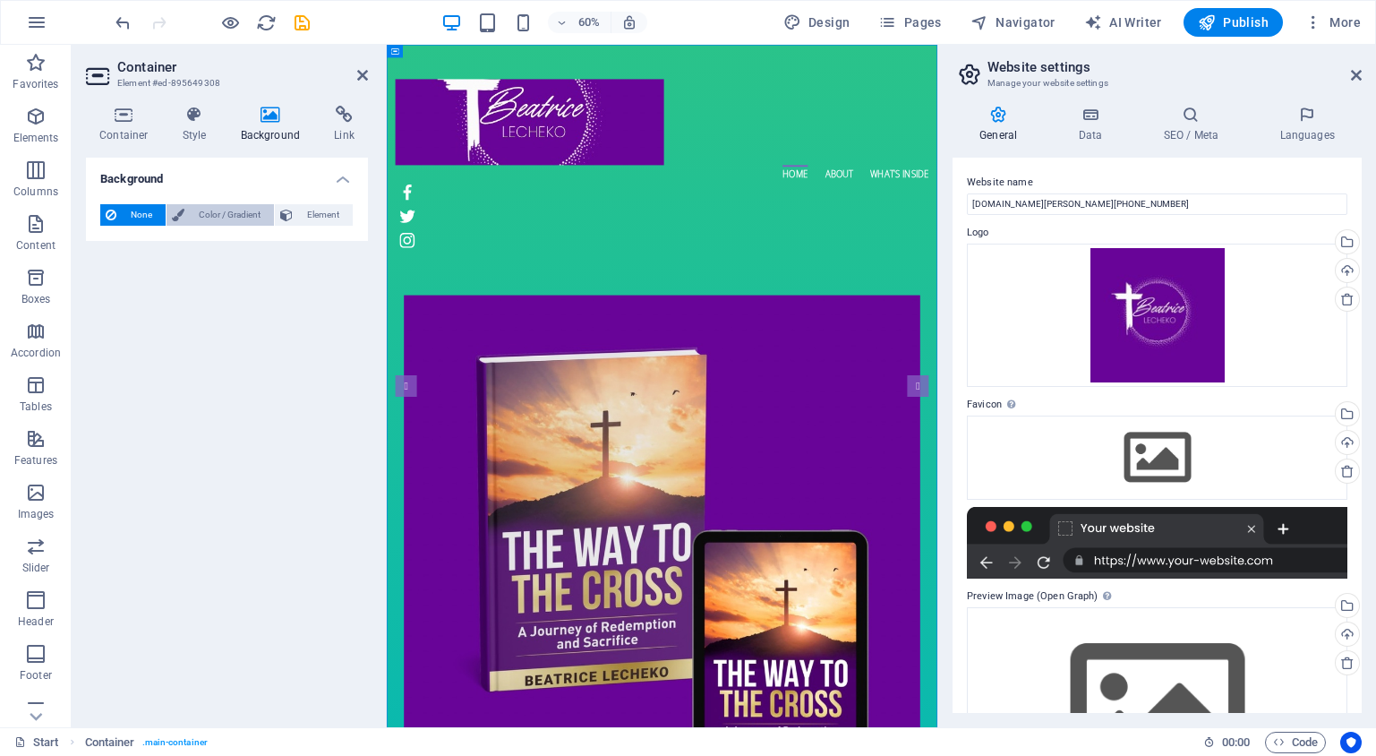
click at [214, 218] on span "Color / Gradient" at bounding box center [229, 214] width 79 height 21
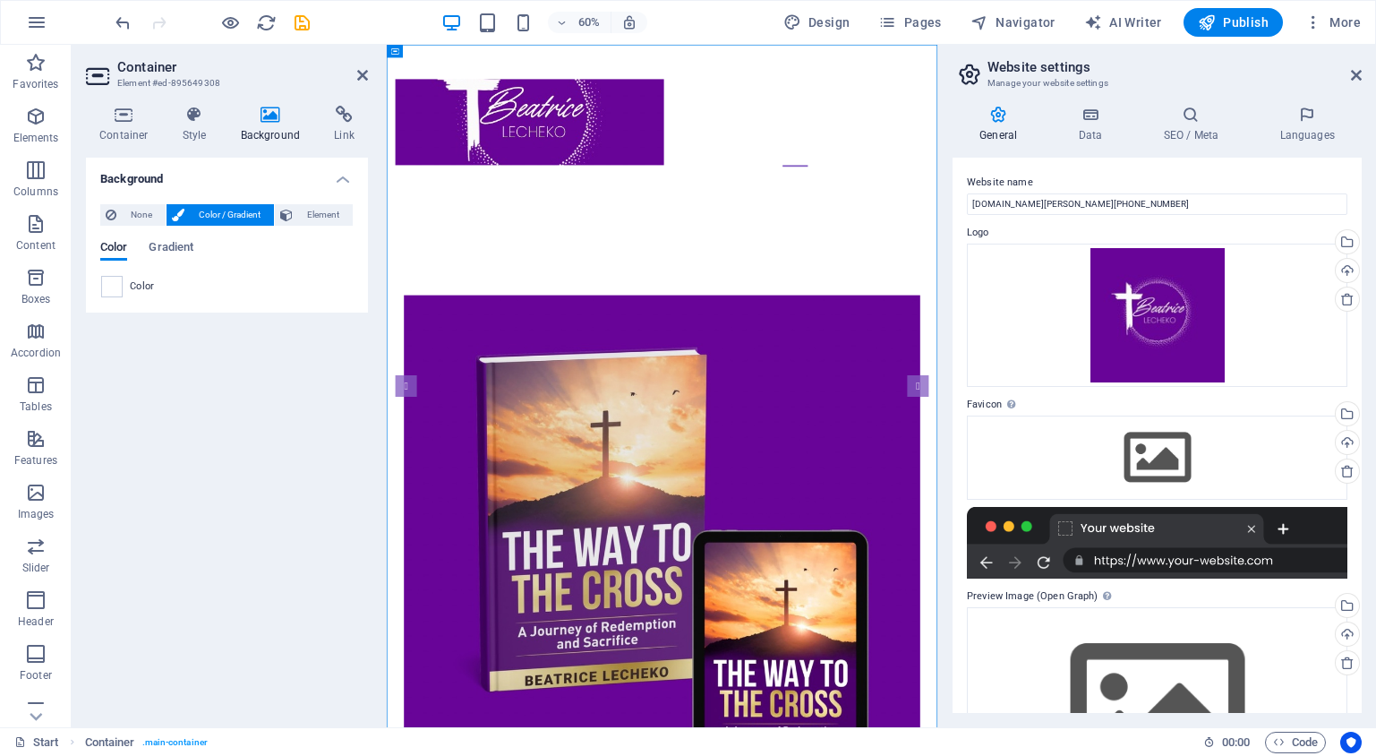
click at [118, 289] on span at bounding box center [112, 287] width 20 height 20
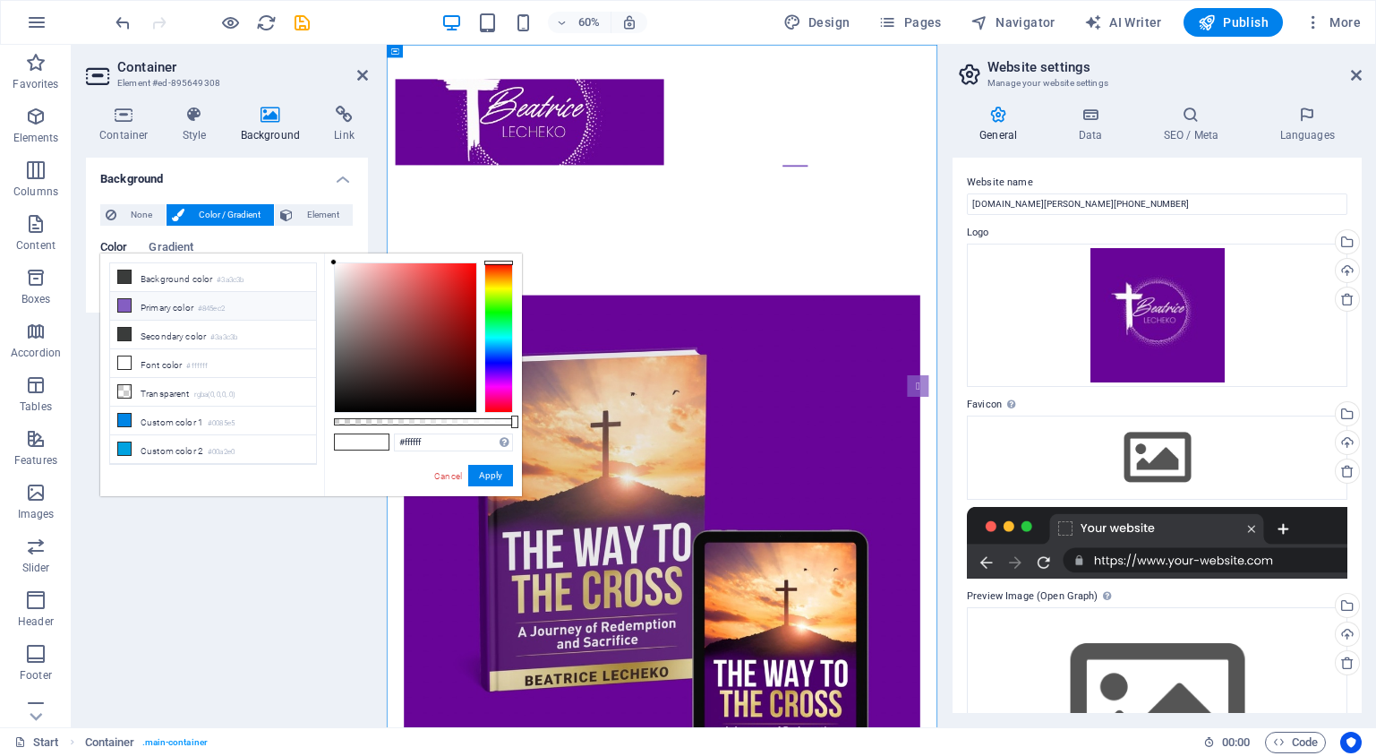
click at [145, 306] on li "Primary color #845ec2" at bounding box center [213, 306] width 206 height 29
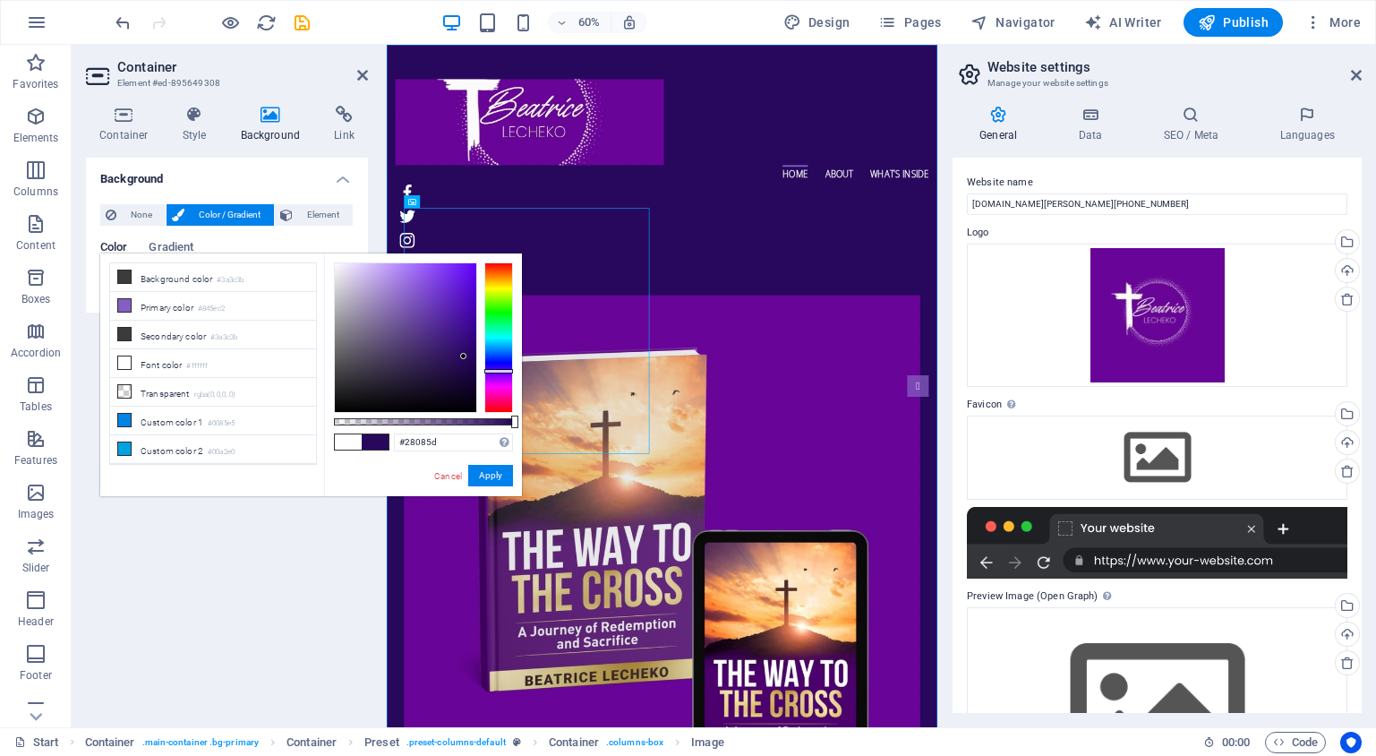
drag, startPoint x: 406, startPoint y: 298, endPoint x: 464, endPoint y: 356, distance: 82.3
click at [464, 356] on div at bounding box center [463, 356] width 6 height 6
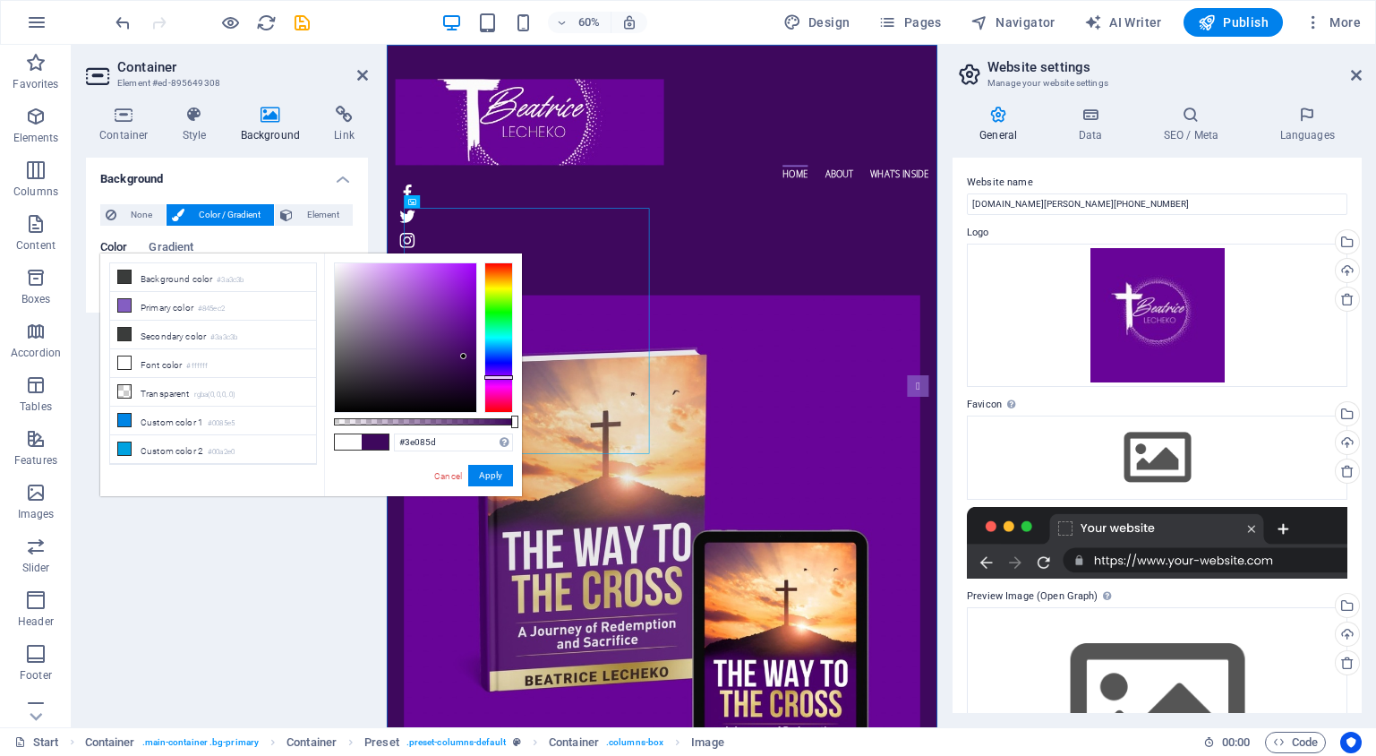
click at [502, 376] on div at bounding box center [498, 377] width 29 height 4
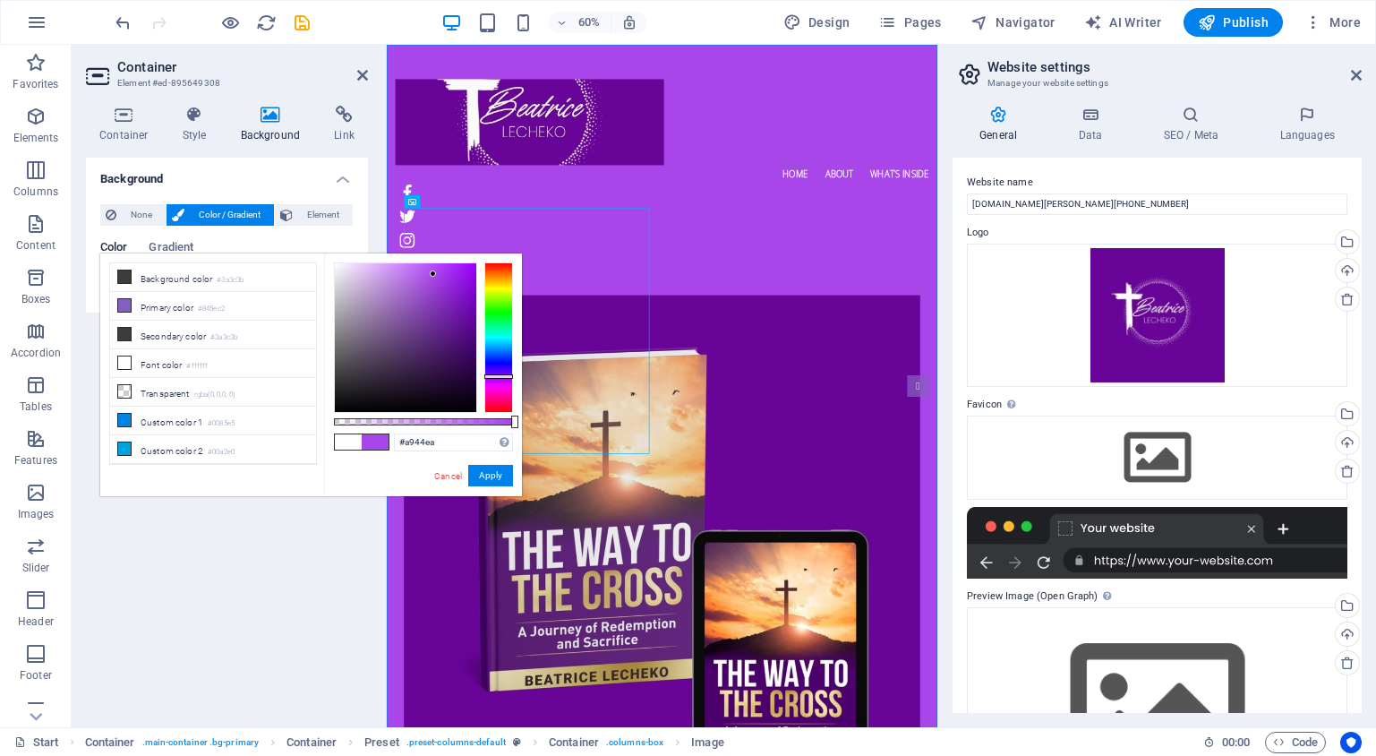
drag, startPoint x: 465, startPoint y: 357, endPoint x: 449, endPoint y: 281, distance: 77.8
click at [435, 274] on div at bounding box center [433, 273] width 6 height 6
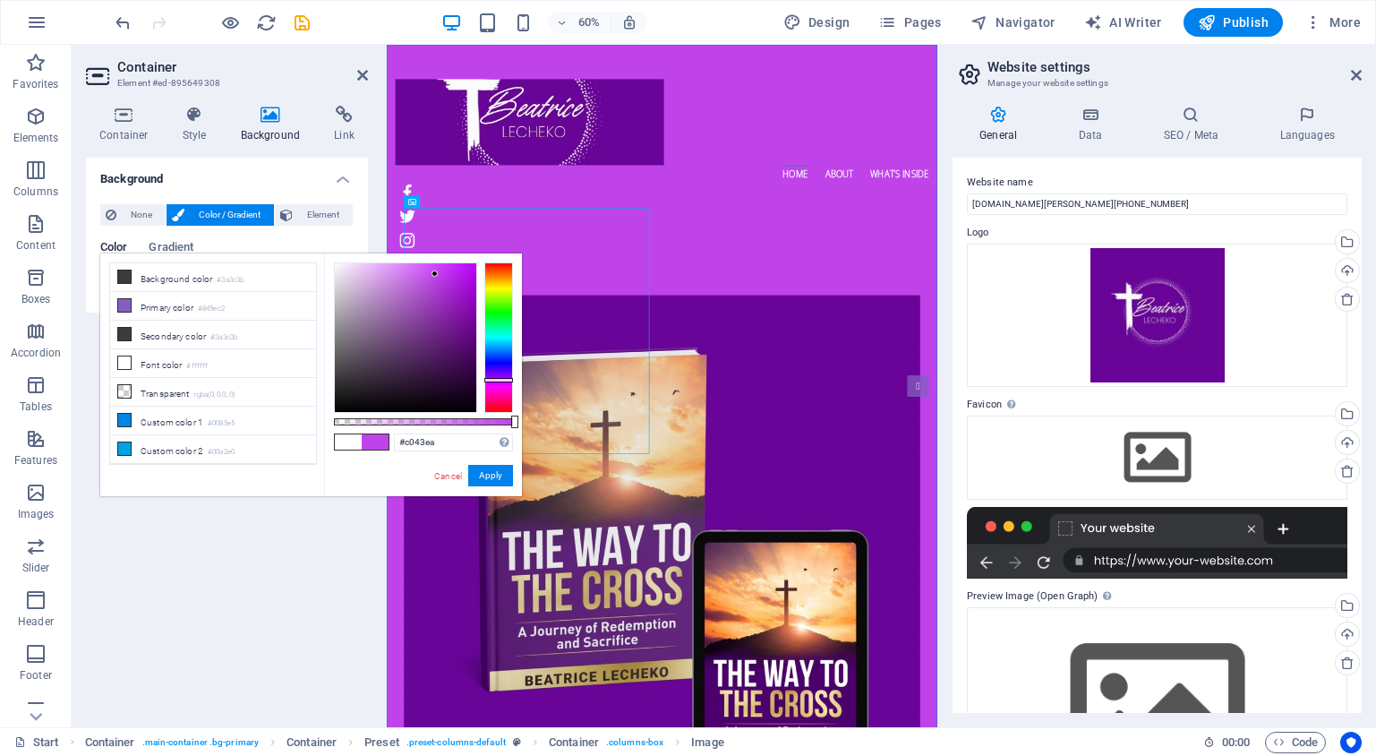
click at [501, 380] on div at bounding box center [498, 337] width 29 height 150
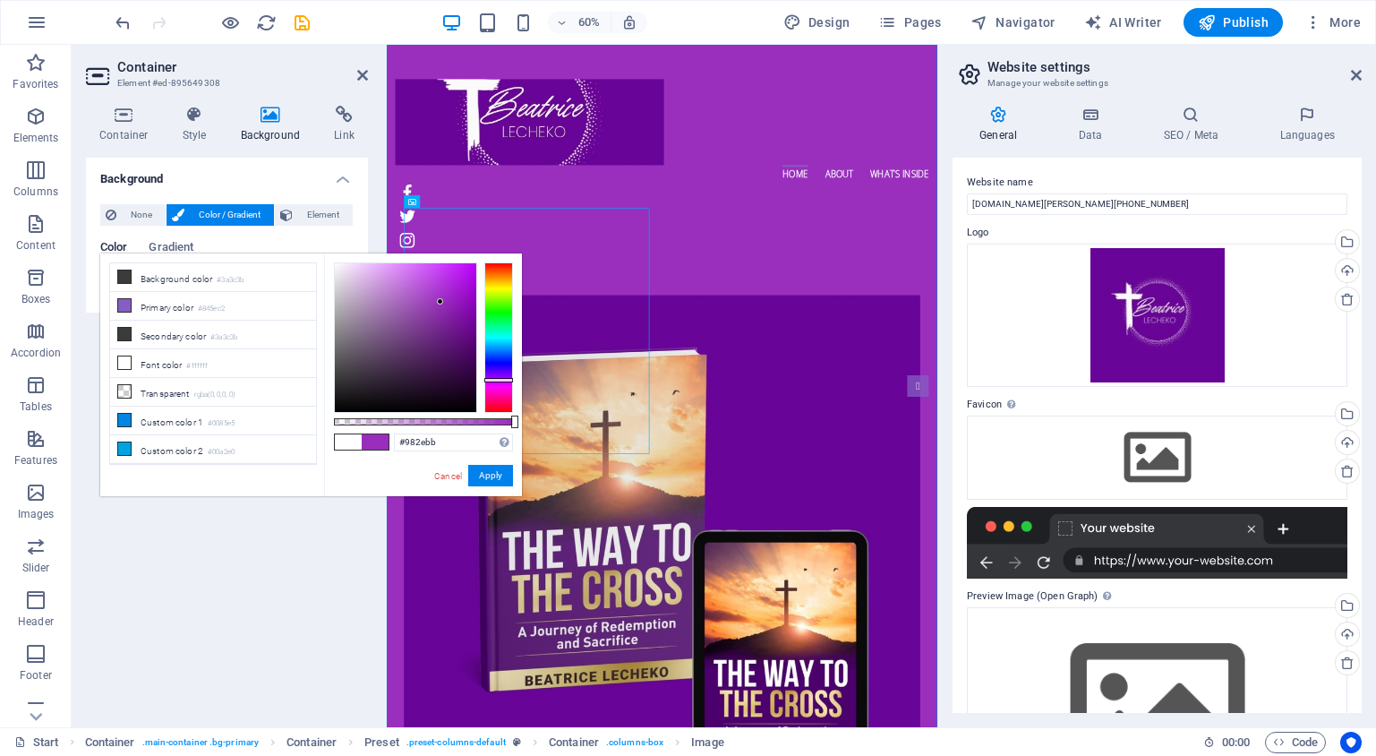
drag, startPoint x: 435, startPoint y: 273, endPoint x: 446, endPoint y: 295, distance: 24.0
click at [441, 302] on div at bounding box center [440, 301] width 6 height 6
click at [417, 440] on input "#982ebb" at bounding box center [453, 442] width 119 height 18
click at [418, 441] on input "#982ebb" at bounding box center [453, 442] width 119 height 18
type input "#680498"
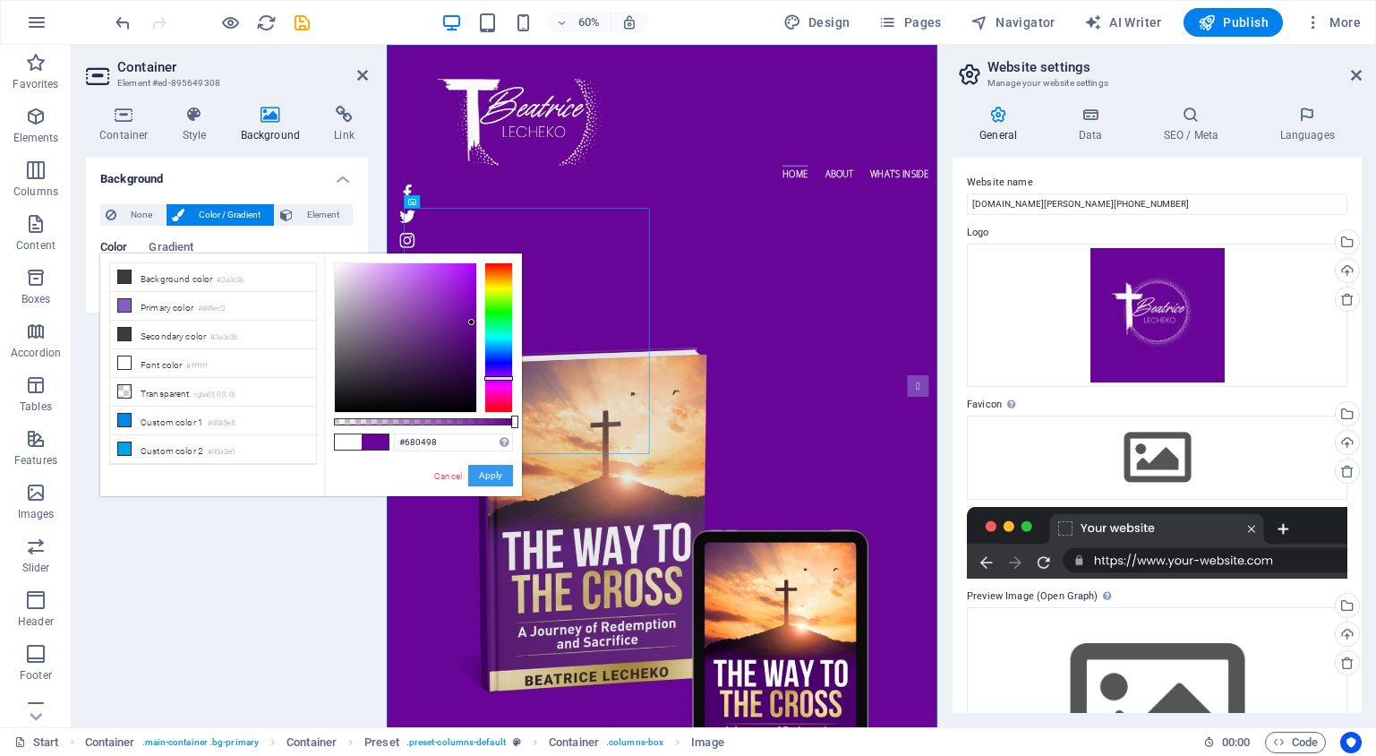
click at [487, 477] on button "Apply" at bounding box center [490, 475] width 45 height 21
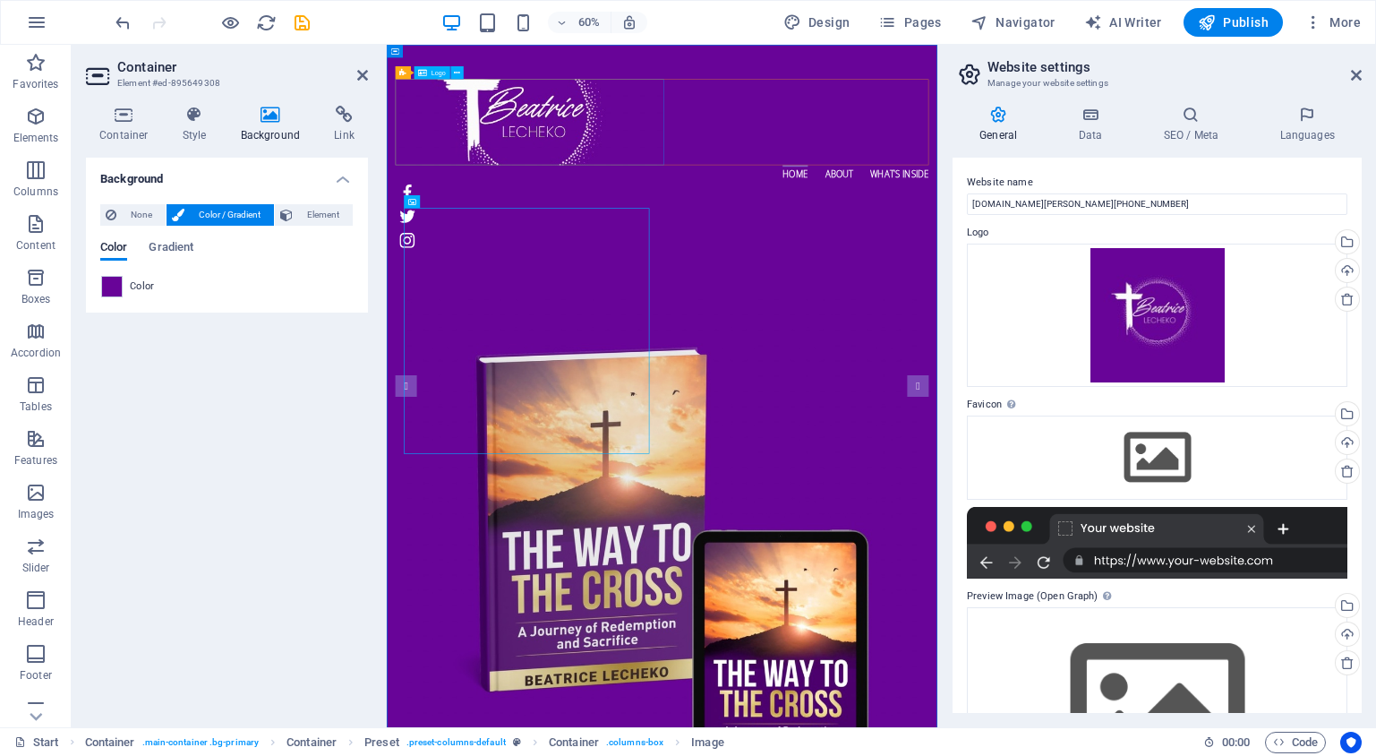
click at [507, 148] on div at bounding box center [831, 173] width 860 height 143
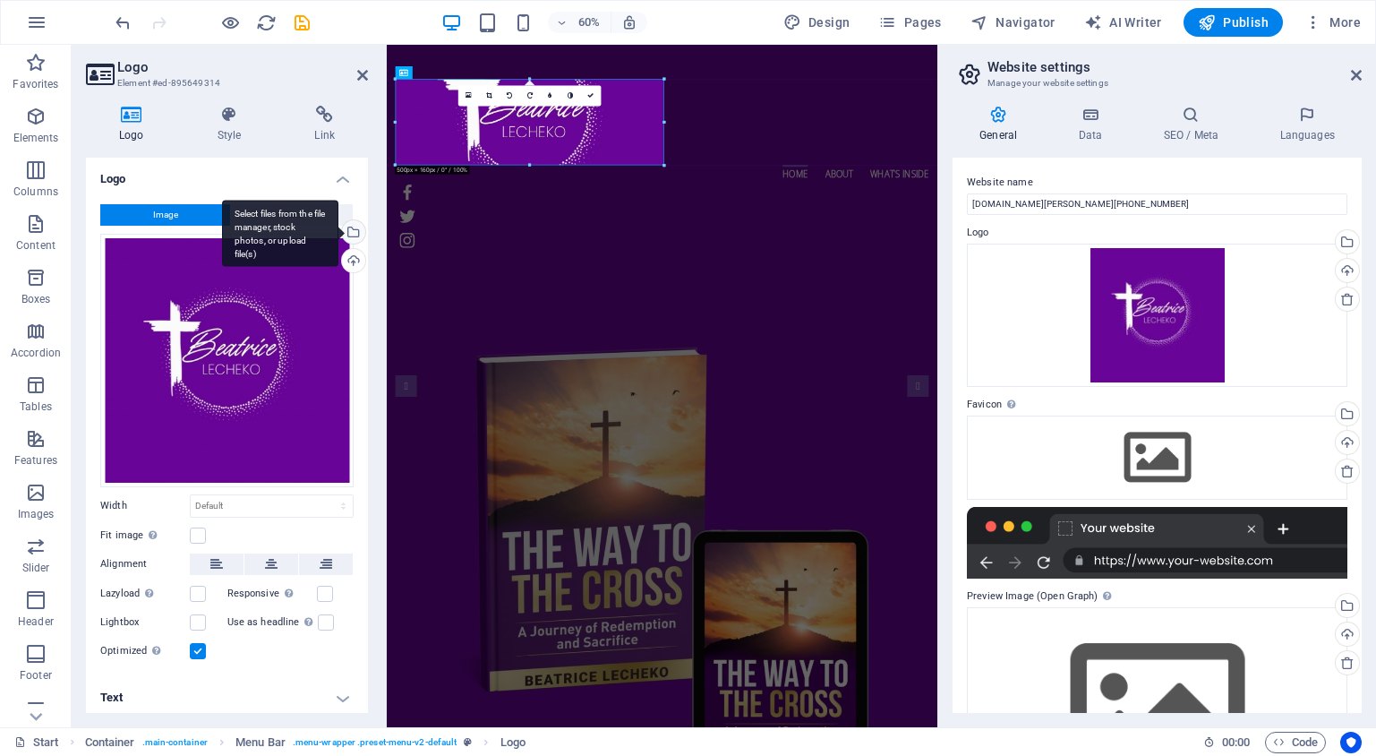
click at [347, 225] on div "Select files from the file manager, stock photos, or upload file(s)" at bounding box center [351, 233] width 27 height 27
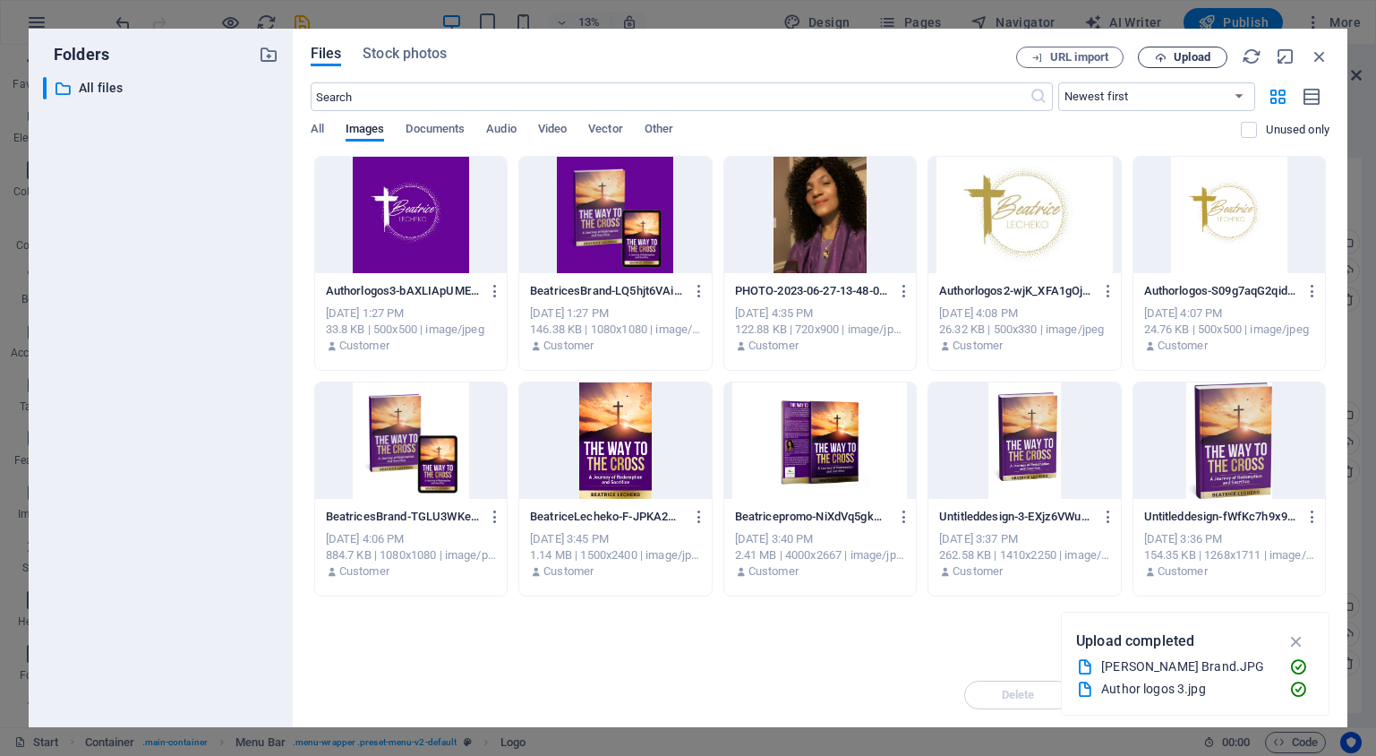
click at [1197, 58] on span "Upload" at bounding box center [1192, 57] width 37 height 11
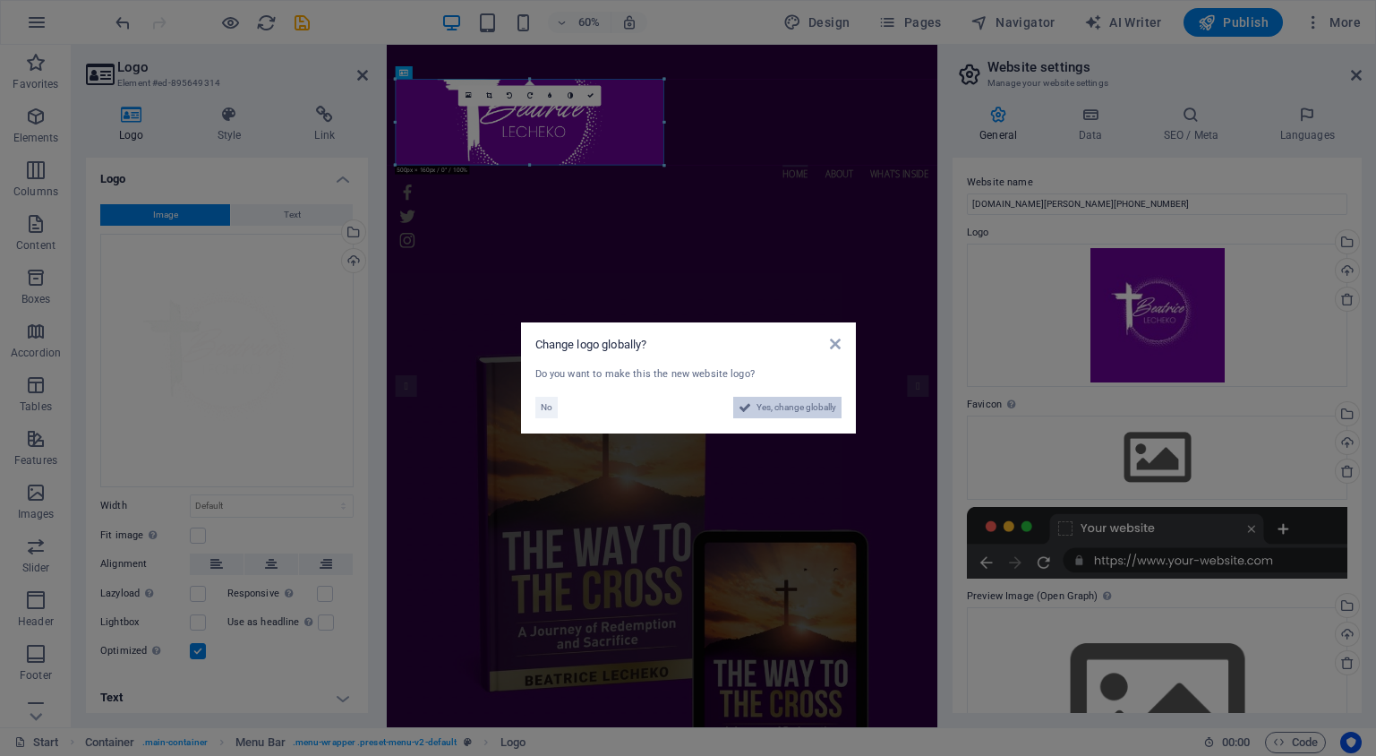
click at [780, 409] on span "Yes, change globally" at bounding box center [797, 407] width 80 height 21
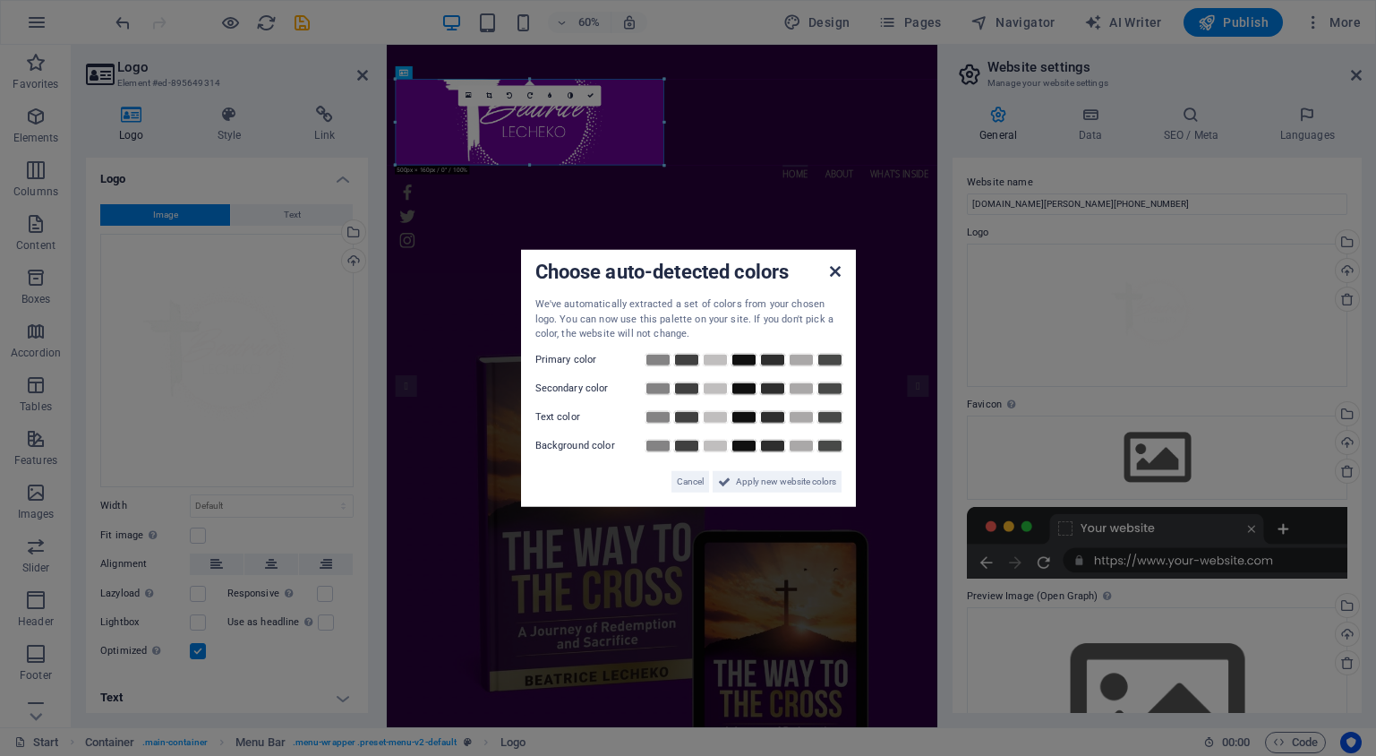
click at [835, 270] on icon at bounding box center [835, 271] width 11 height 14
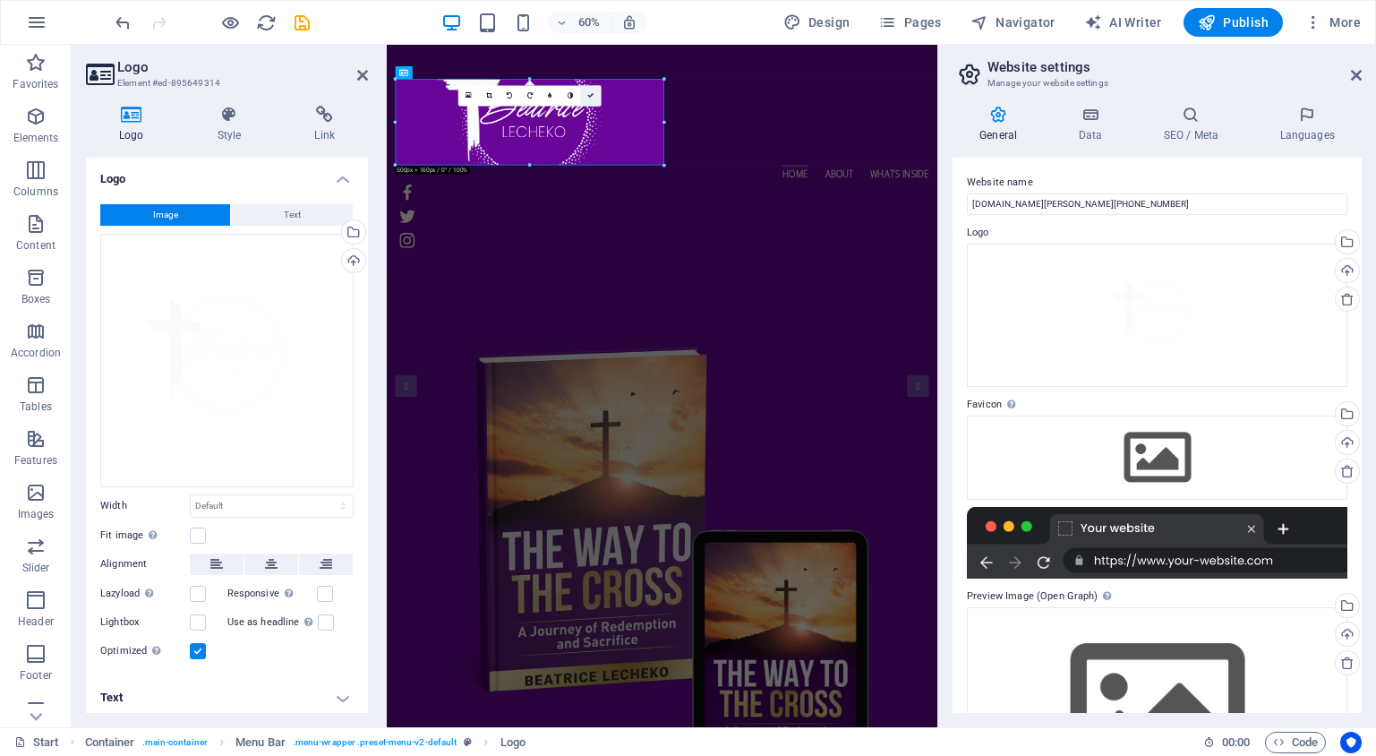
click at [595, 97] on link at bounding box center [591, 96] width 21 height 21
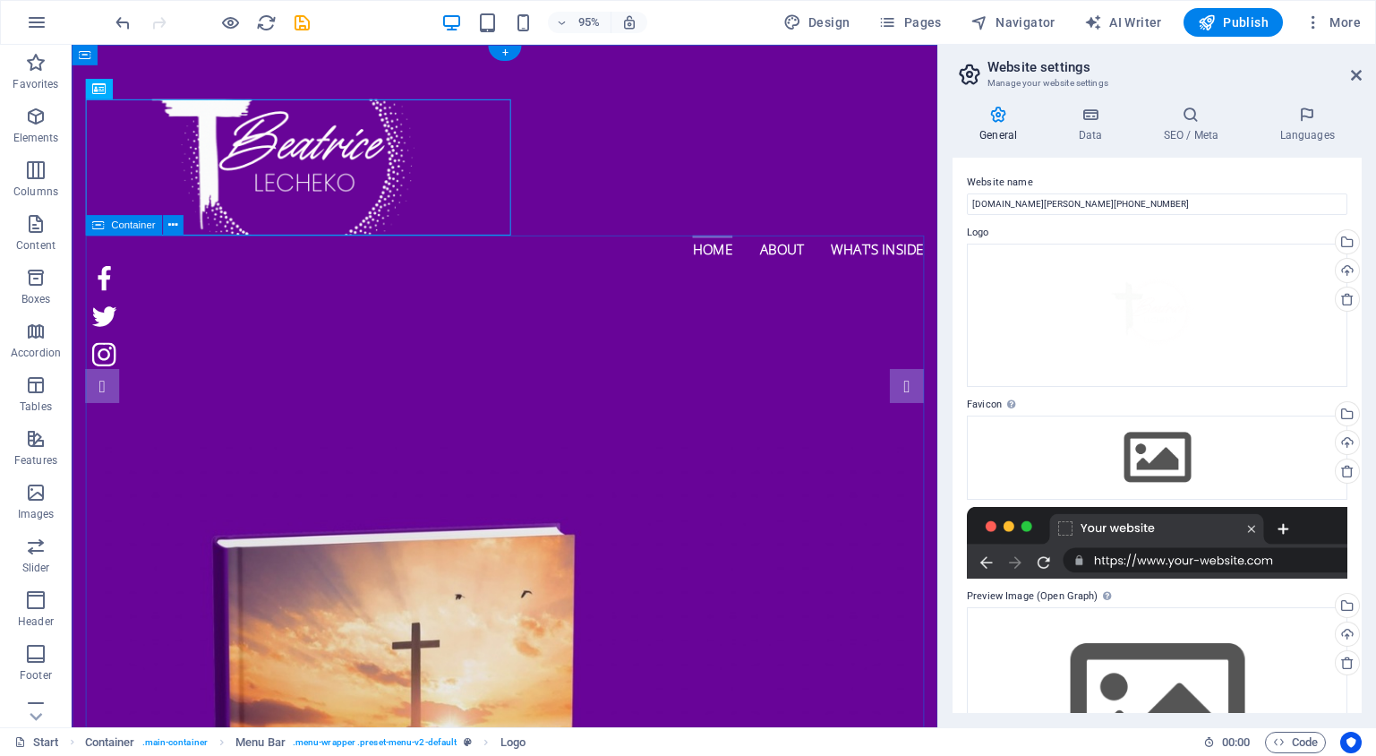
click at [432, 206] on div at bounding box center [513, 173] width 854 height 143
drag, startPoint x: 432, startPoint y: 210, endPoint x: 435, endPoint y: 199, distance: 11.9
click at [433, 197] on div at bounding box center [513, 173] width 854 height 143
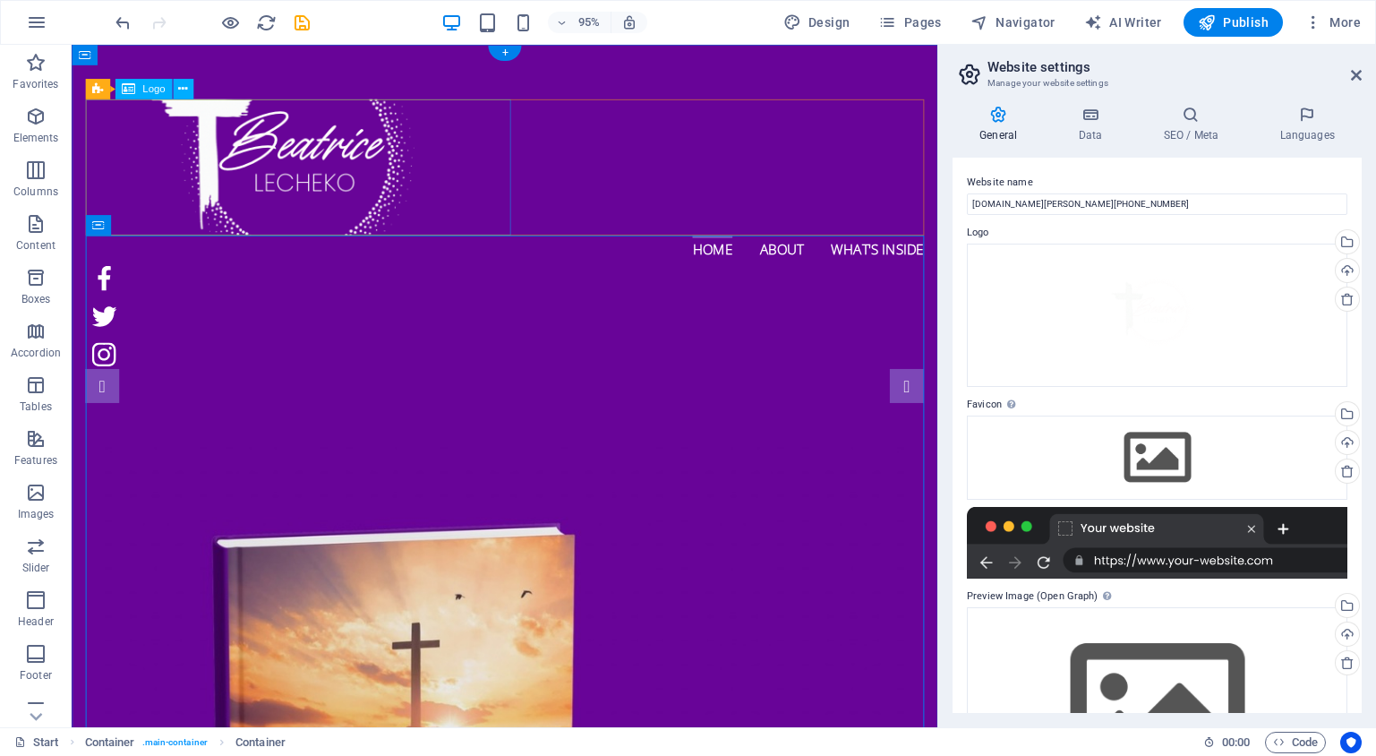
click at [152, 139] on div at bounding box center [513, 173] width 854 height 143
click at [152, 140] on div at bounding box center [513, 173] width 854 height 143
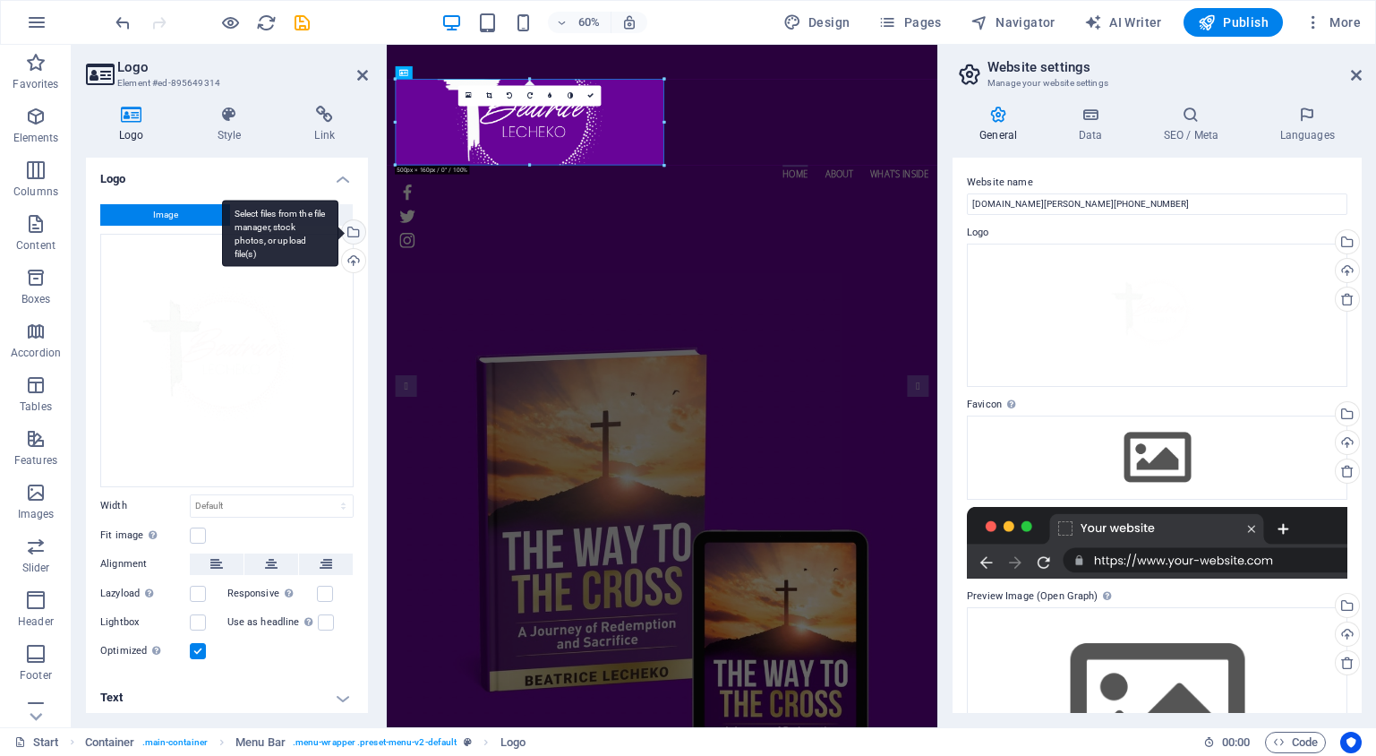
click at [355, 228] on div "Select files from the file manager, stock photos, or upload file(s)" at bounding box center [351, 233] width 27 height 27
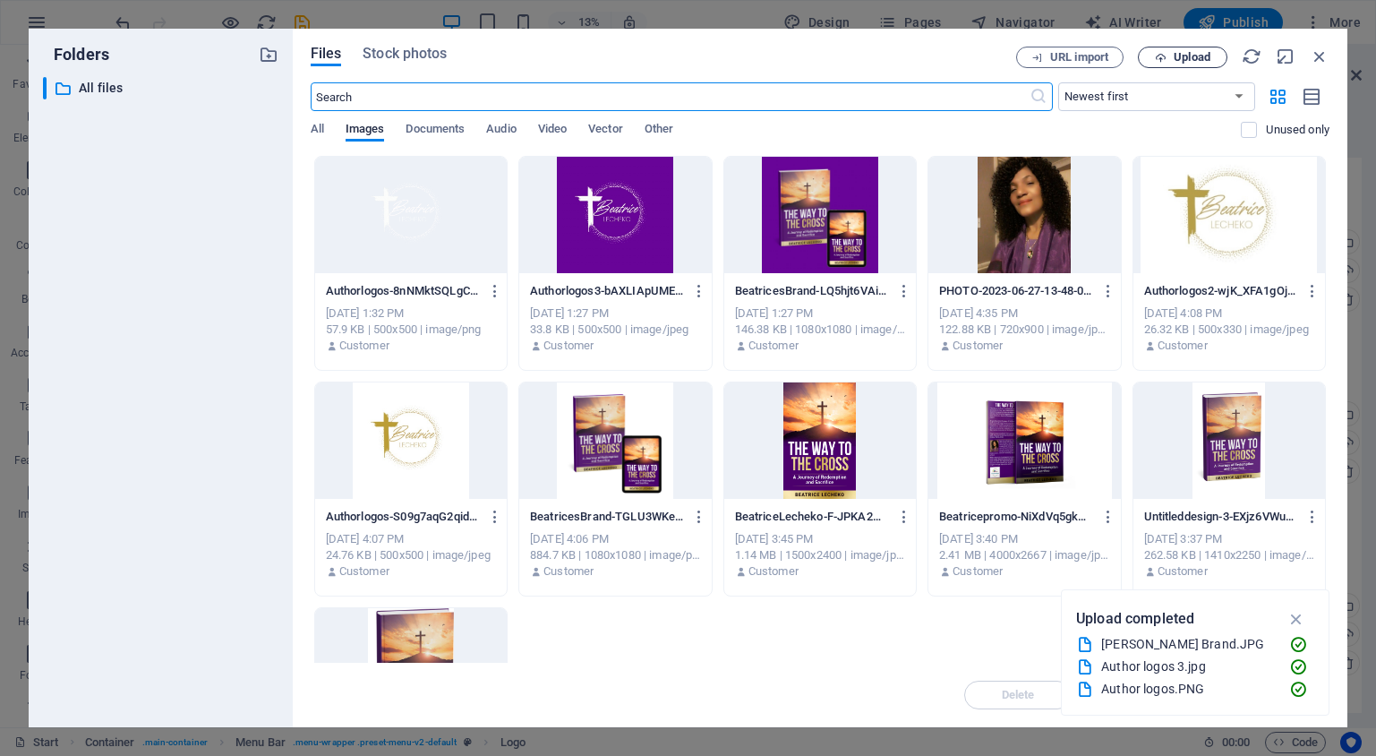
click at [1165, 57] on icon "button" at bounding box center [1161, 58] width 12 height 12
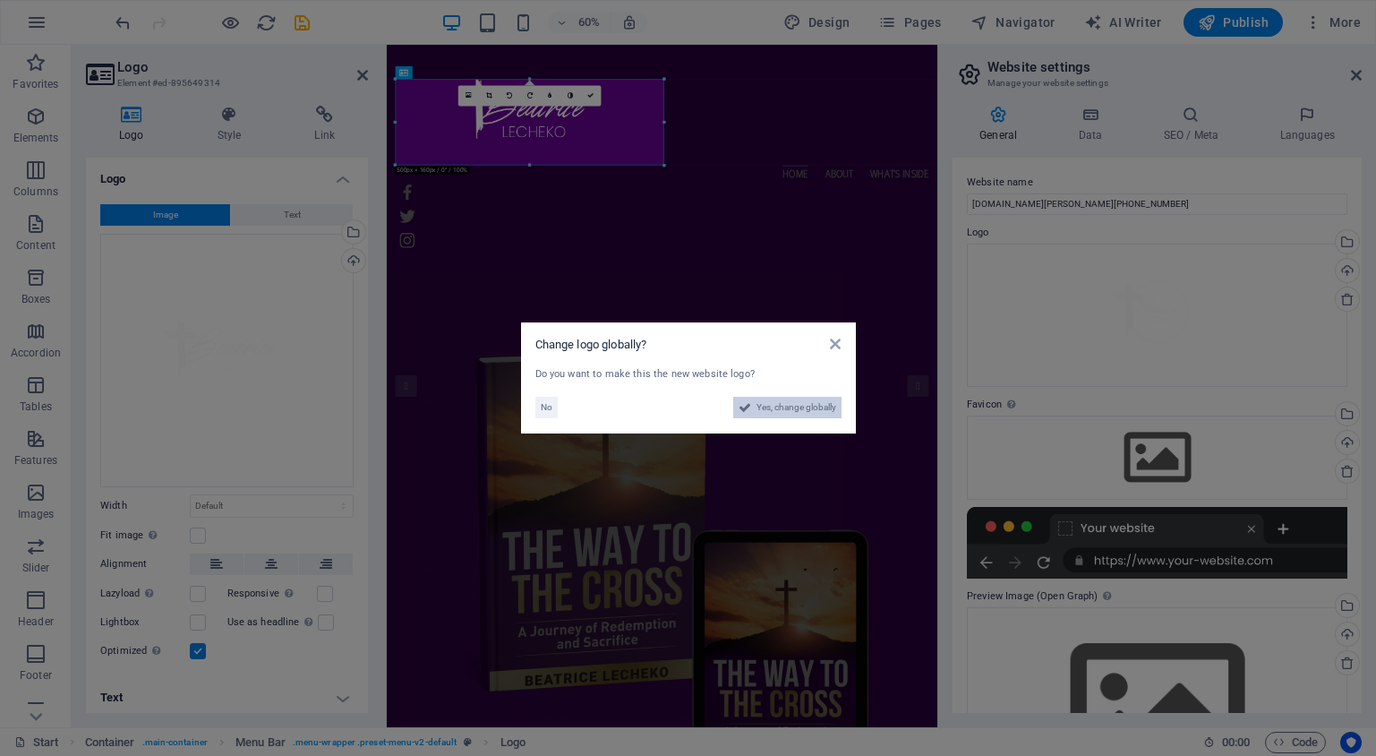
click at [757, 403] on span "Yes, change globally" at bounding box center [797, 407] width 80 height 21
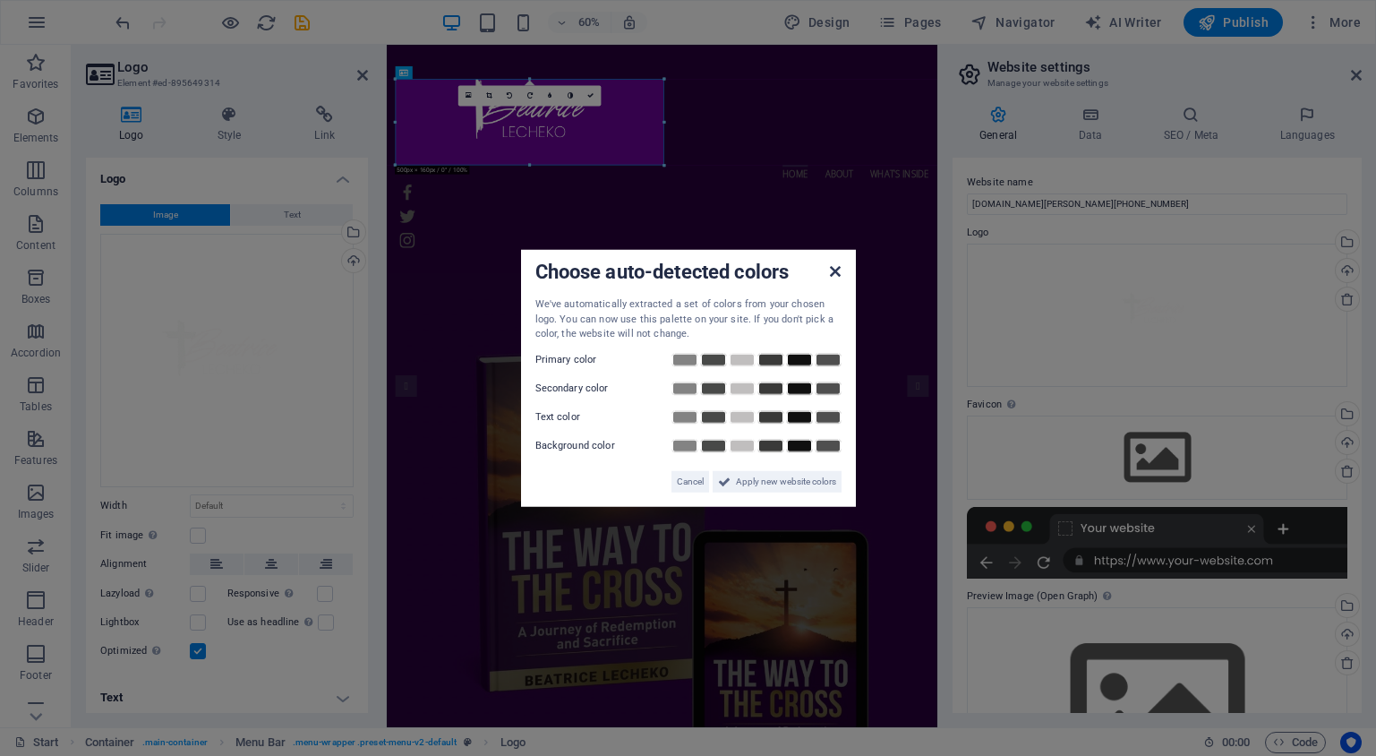
click at [834, 269] on icon at bounding box center [835, 271] width 11 height 14
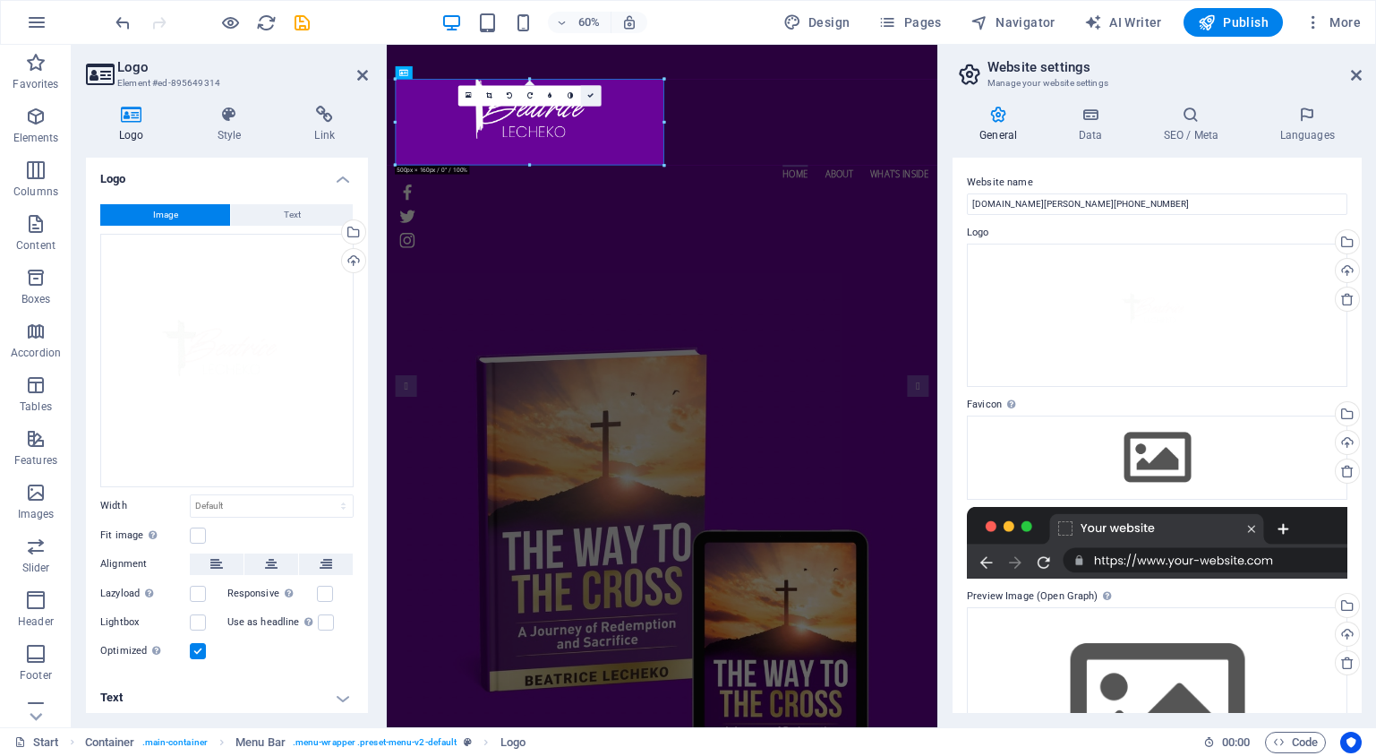
click at [594, 97] on link at bounding box center [591, 96] width 21 height 21
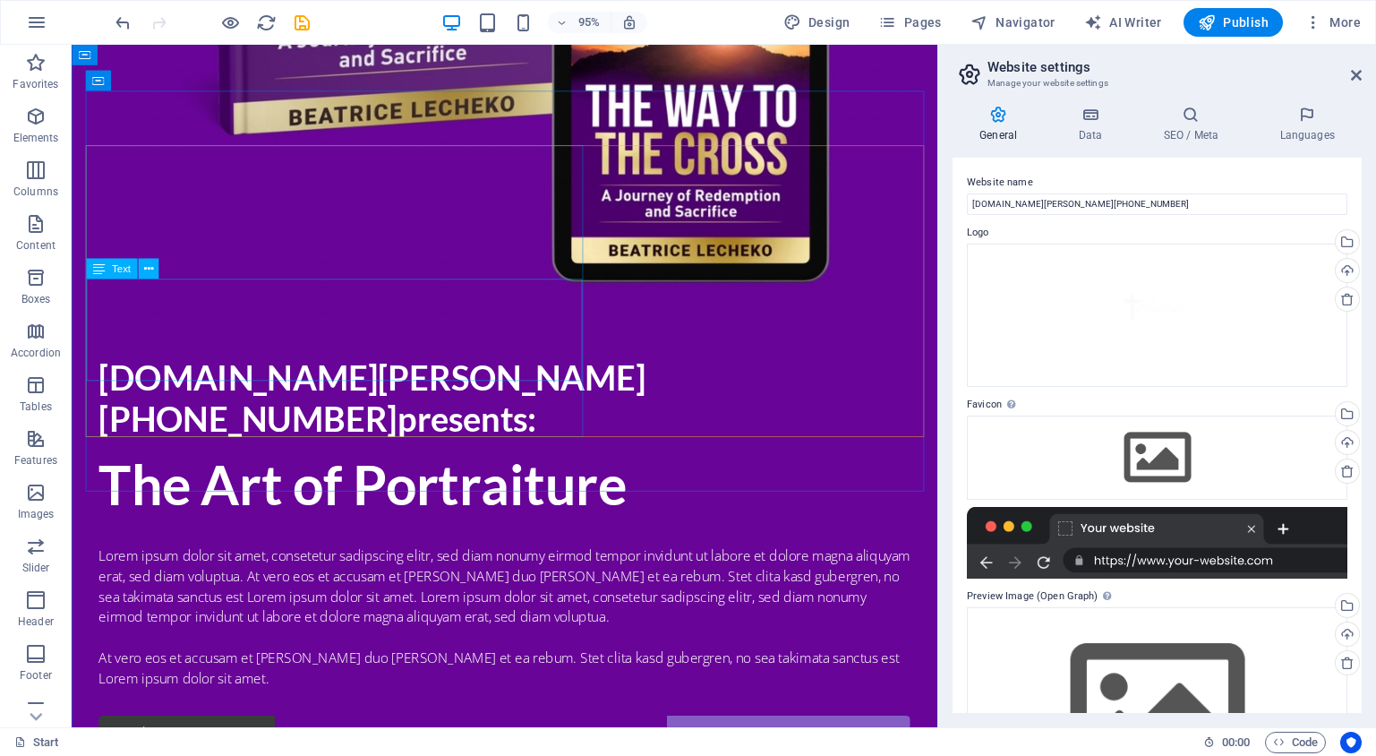
scroll to position [965, 0]
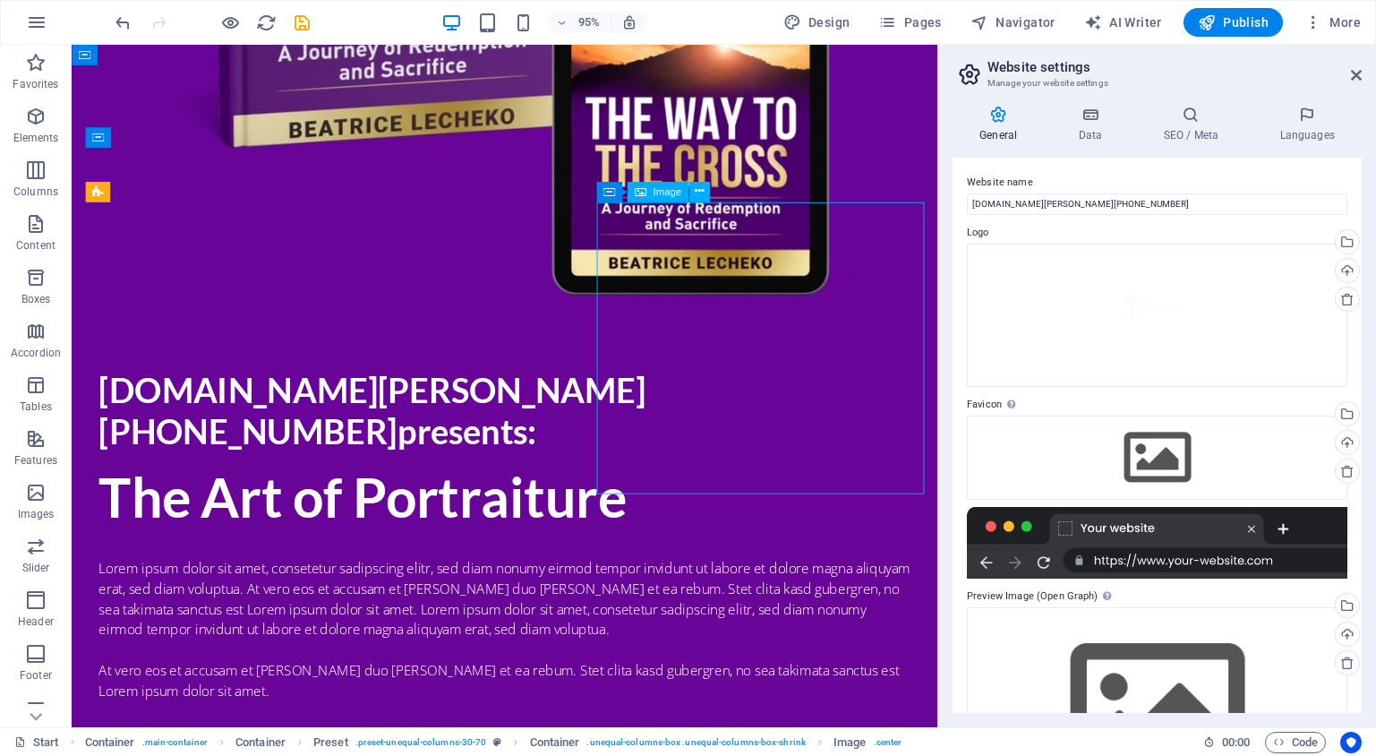
drag, startPoint x: 834, startPoint y: 304, endPoint x: 755, endPoint y: 458, distance: 172.6
select select "%"
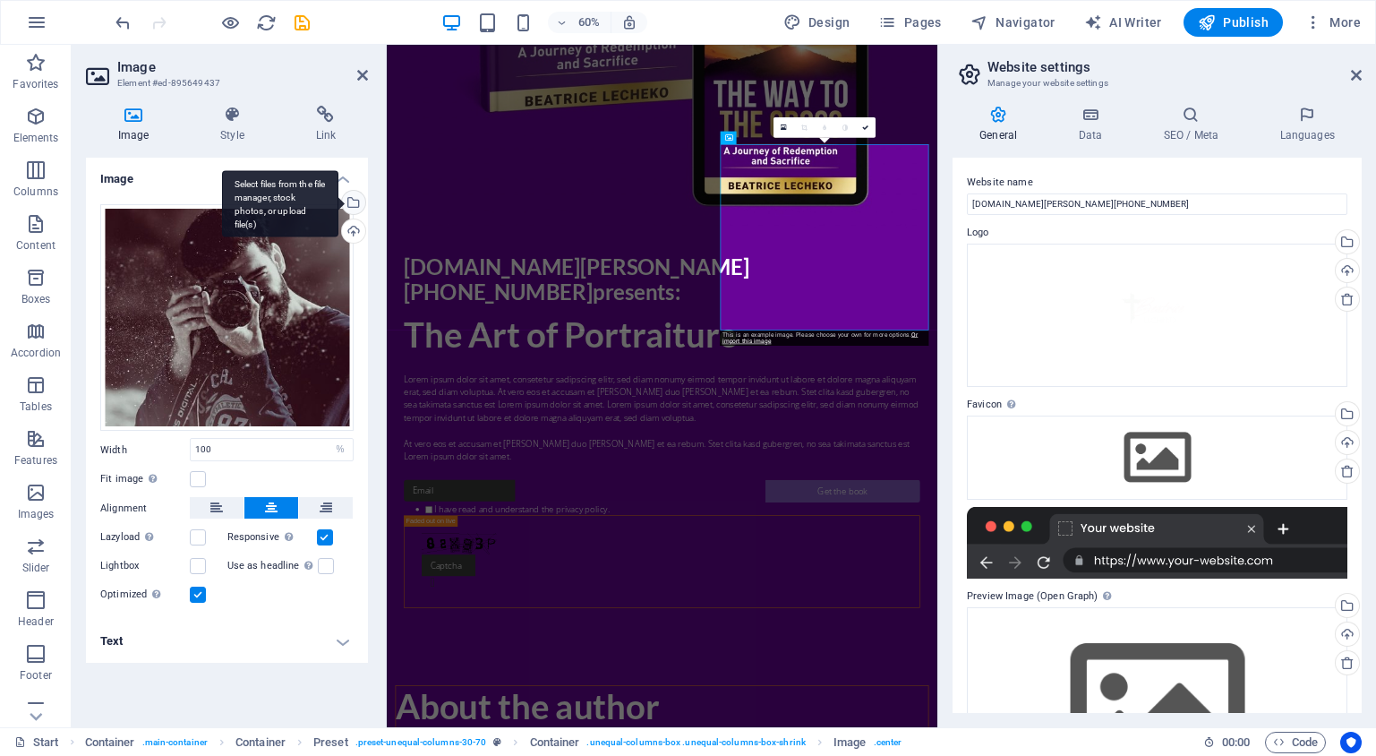
click at [355, 208] on div "Select files from the file manager, stock photos, or upload file(s)" at bounding box center [351, 204] width 27 height 27
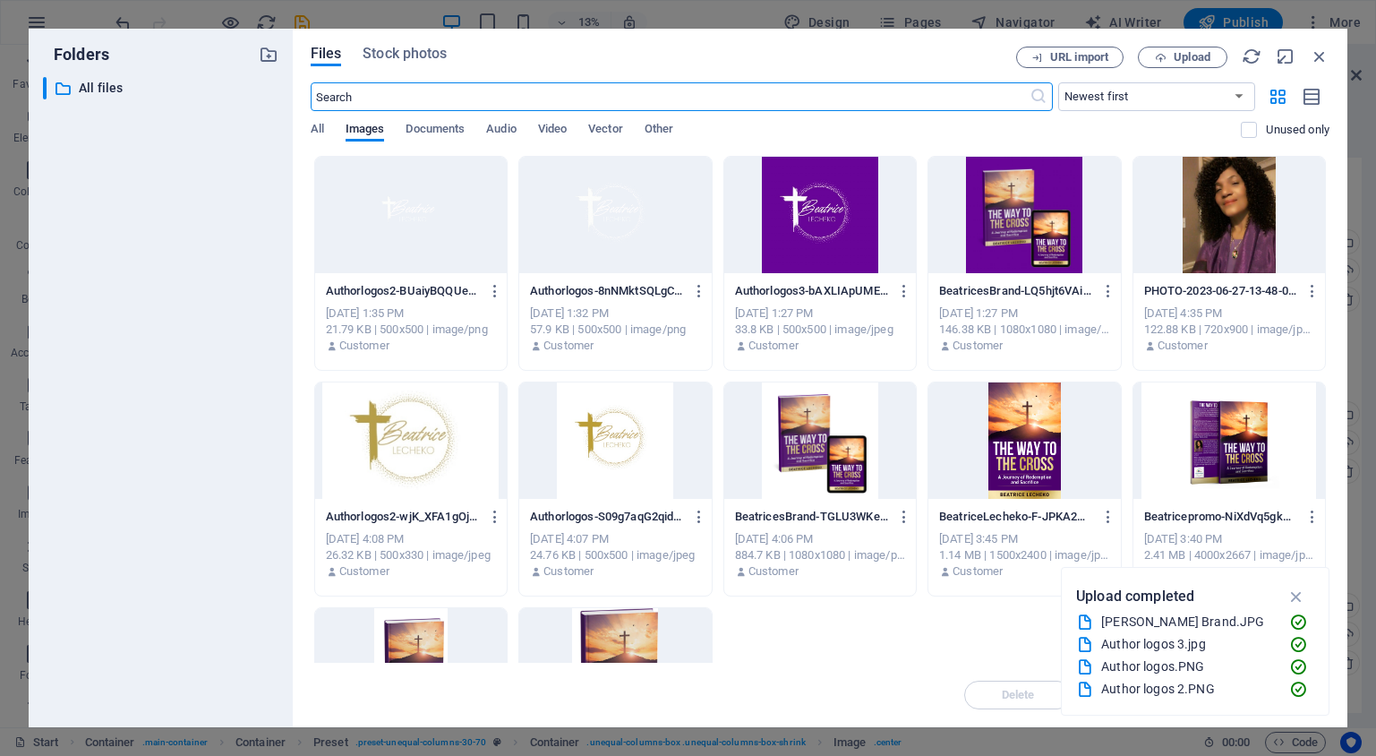
scroll to position [606, 0]
click at [1207, 235] on div at bounding box center [1230, 215] width 192 height 116
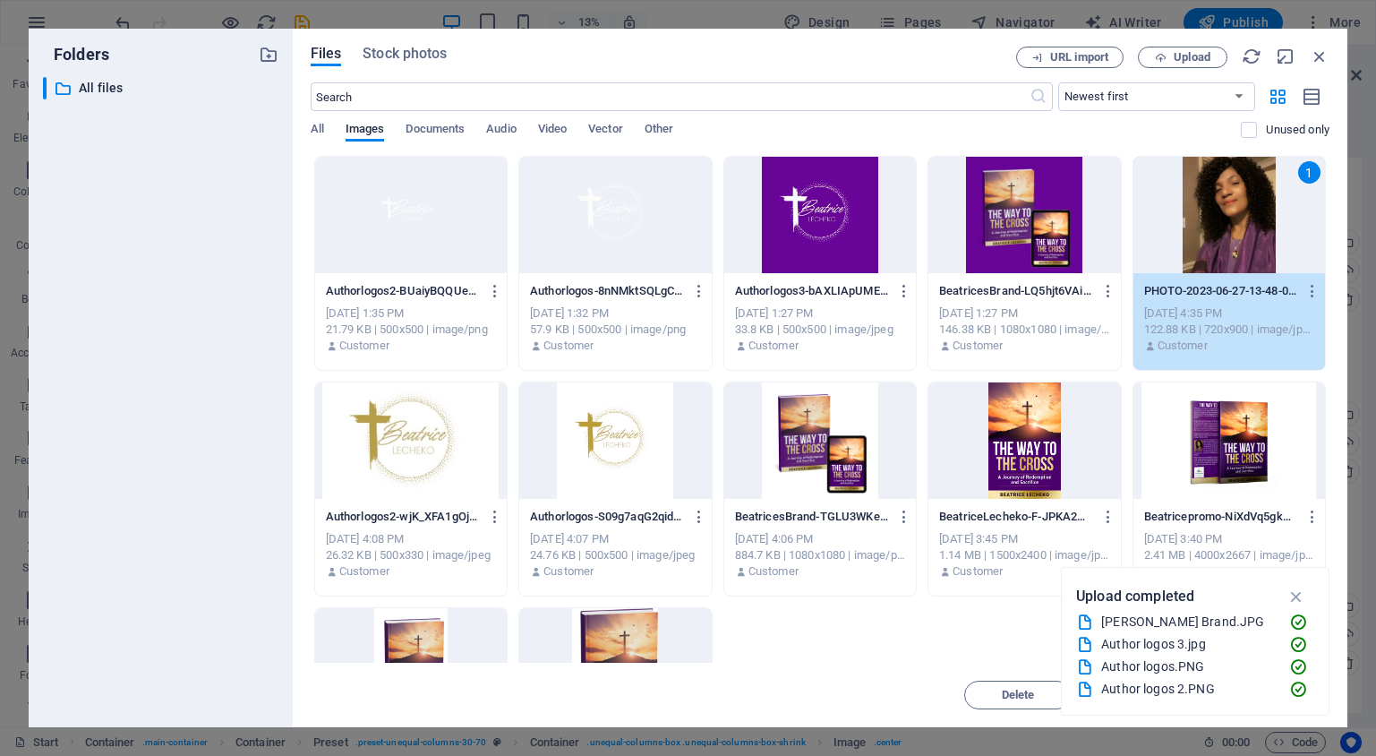
click at [1297, 597] on icon "button" at bounding box center [1297, 596] width 21 height 20
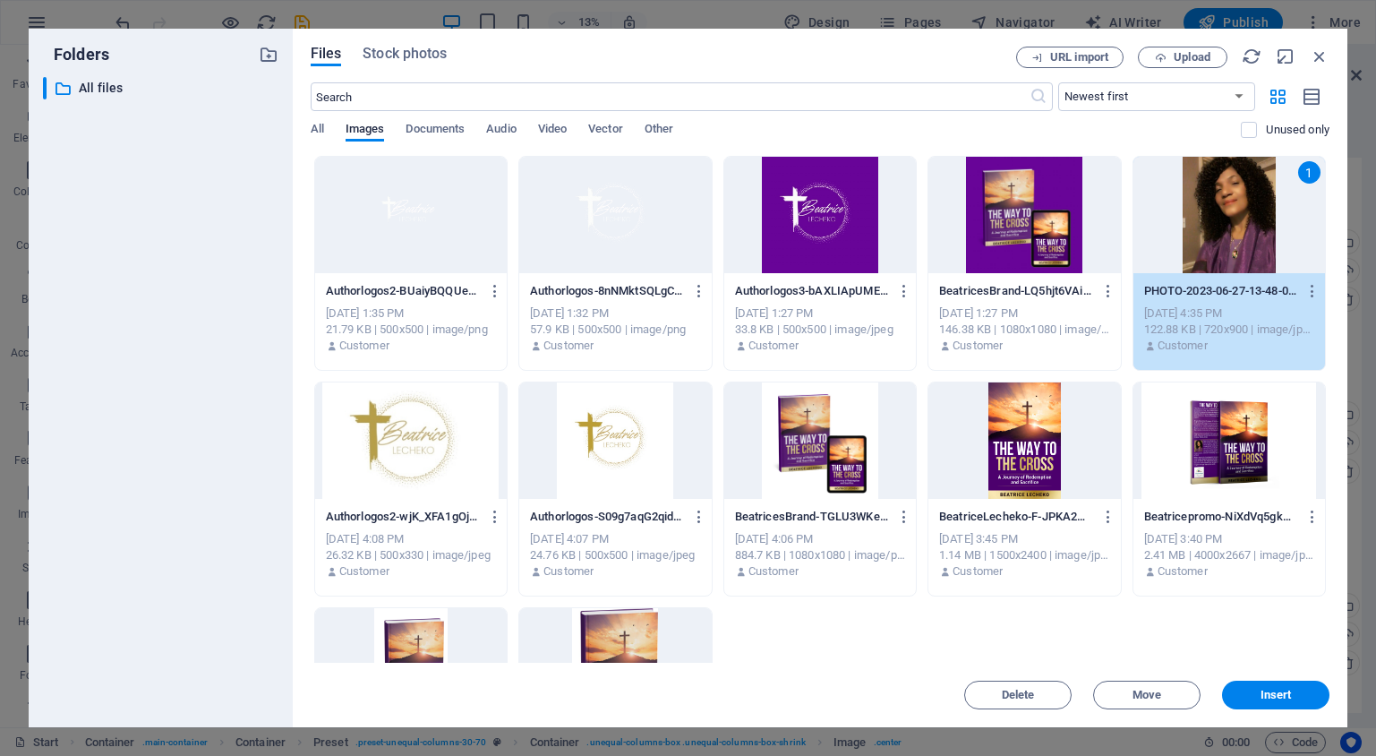
click at [1277, 689] on span "Insert" at bounding box center [1276, 694] width 31 height 11
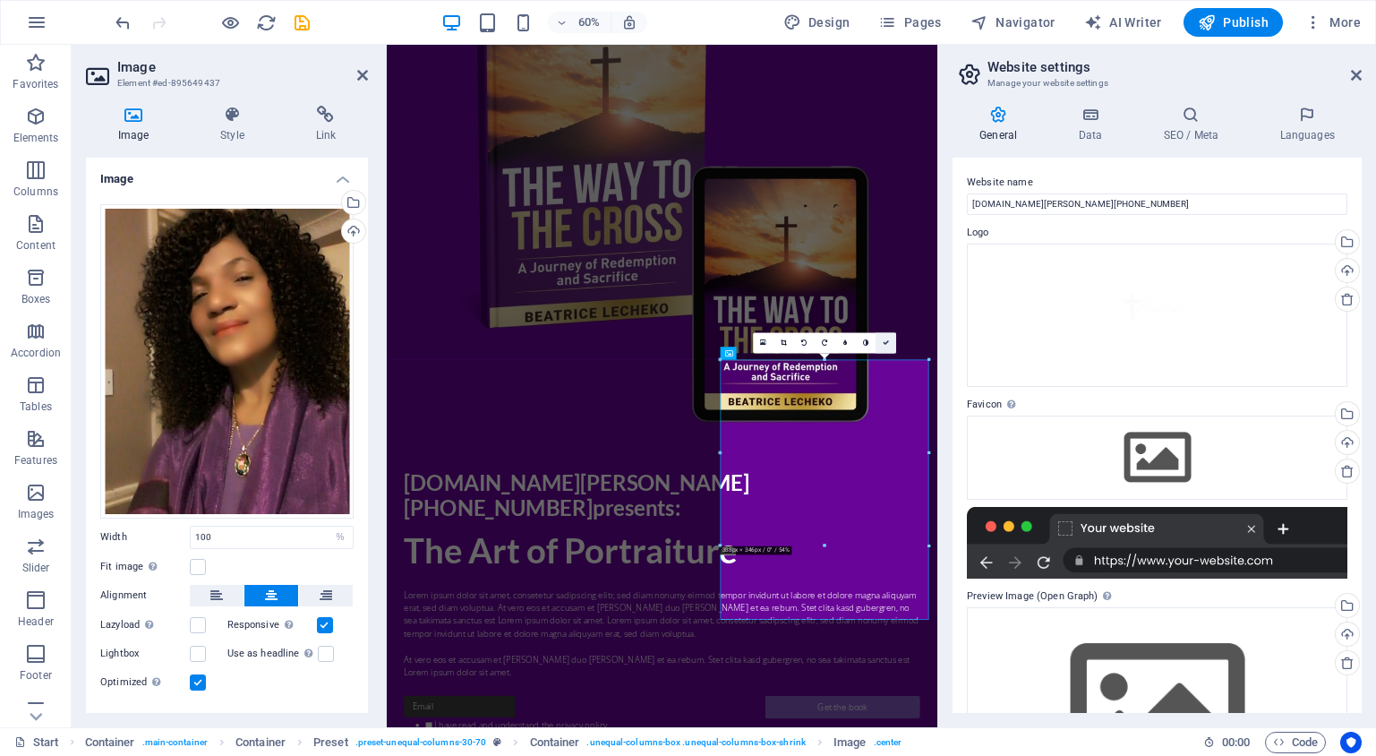
click at [887, 341] on icon at bounding box center [886, 342] width 6 height 6
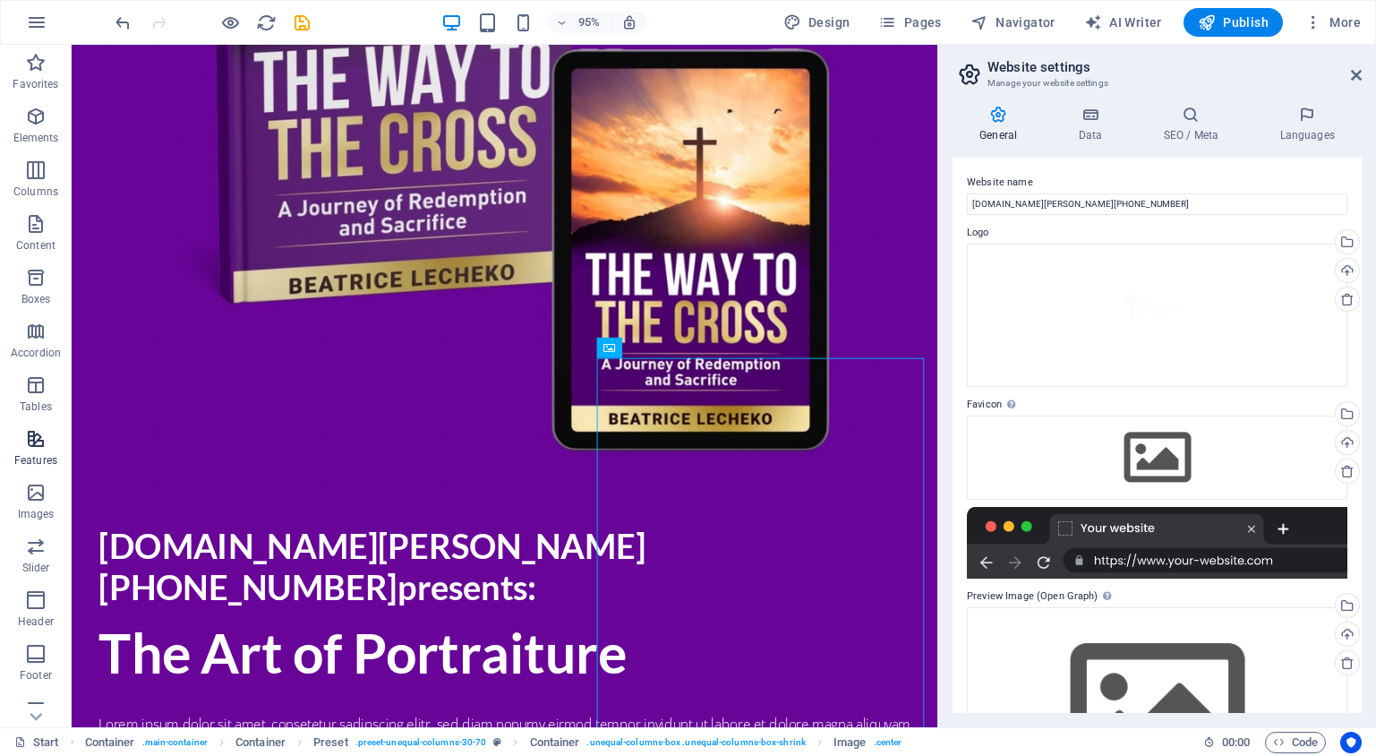
scroll to position [800, 0]
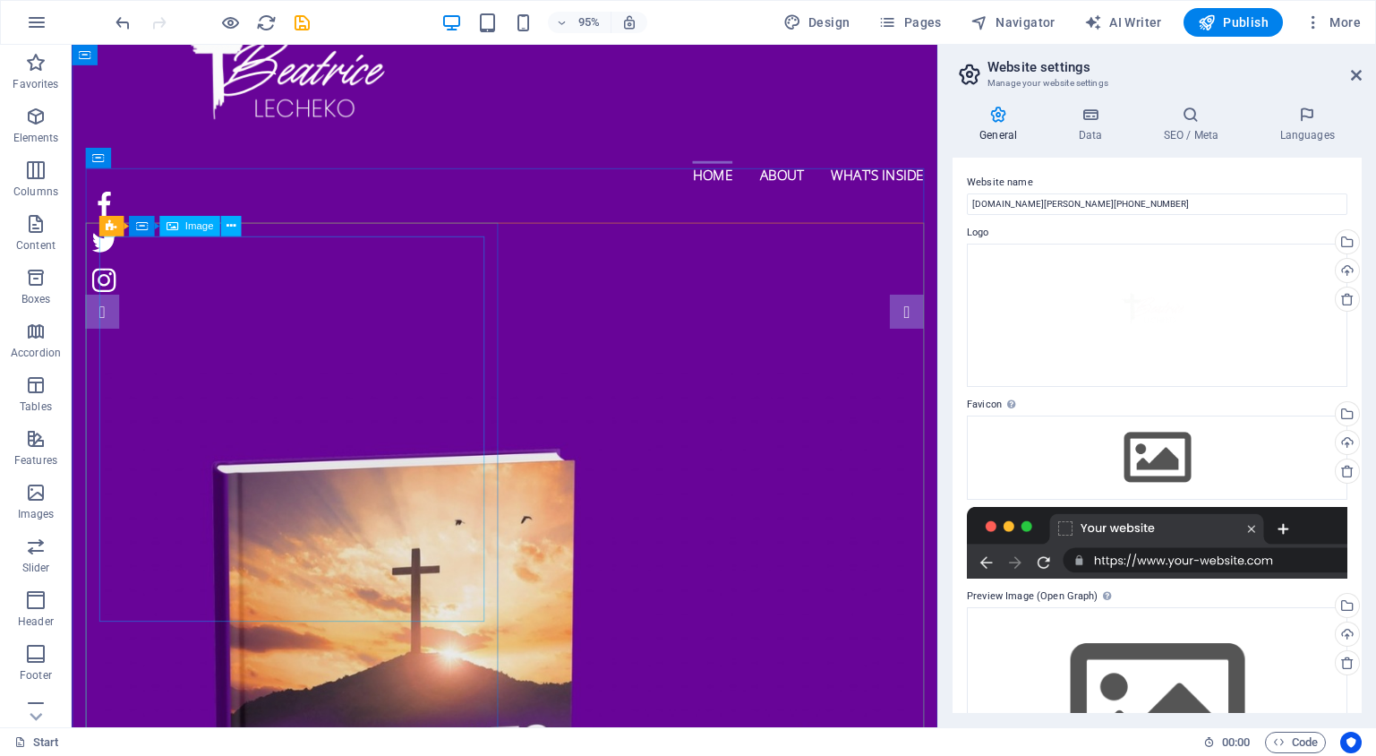
scroll to position [0, 0]
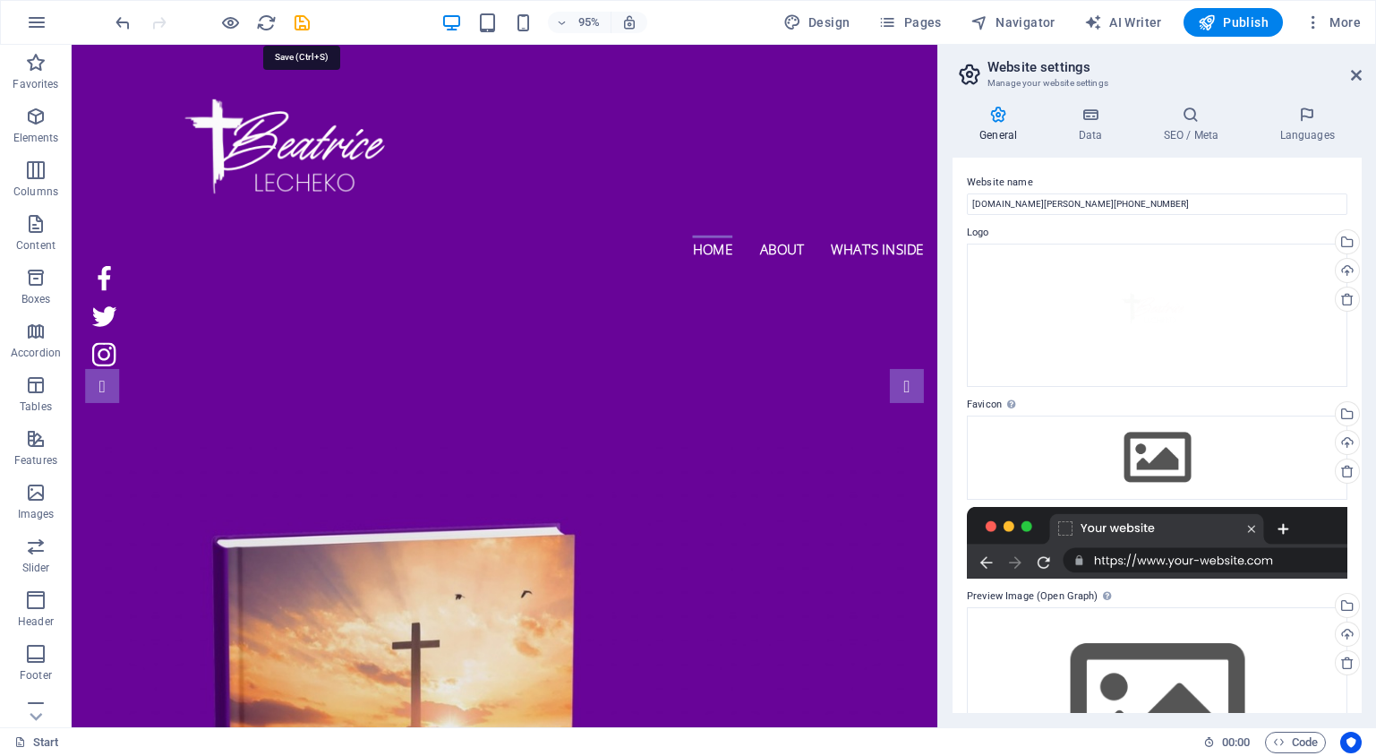
drag, startPoint x: 297, startPoint y: 21, endPoint x: 299, endPoint y: 39, distance: 18.0
click at [297, 21] on icon "save" at bounding box center [302, 23] width 21 height 21
